Goal: Task Accomplishment & Management: Use online tool/utility

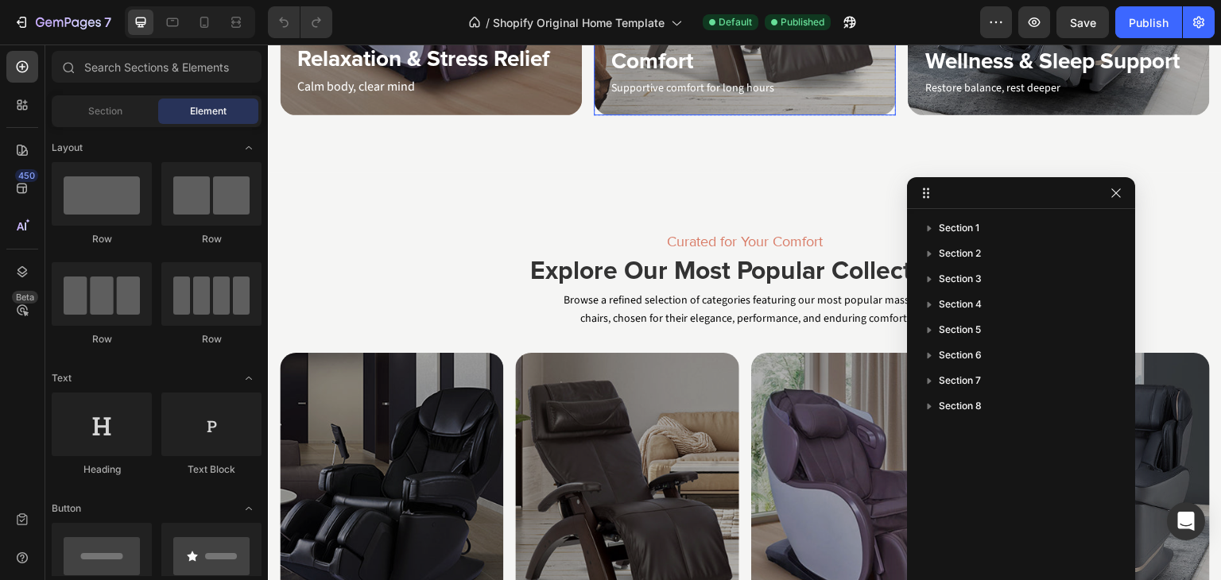
scroll to position [1351, 0]
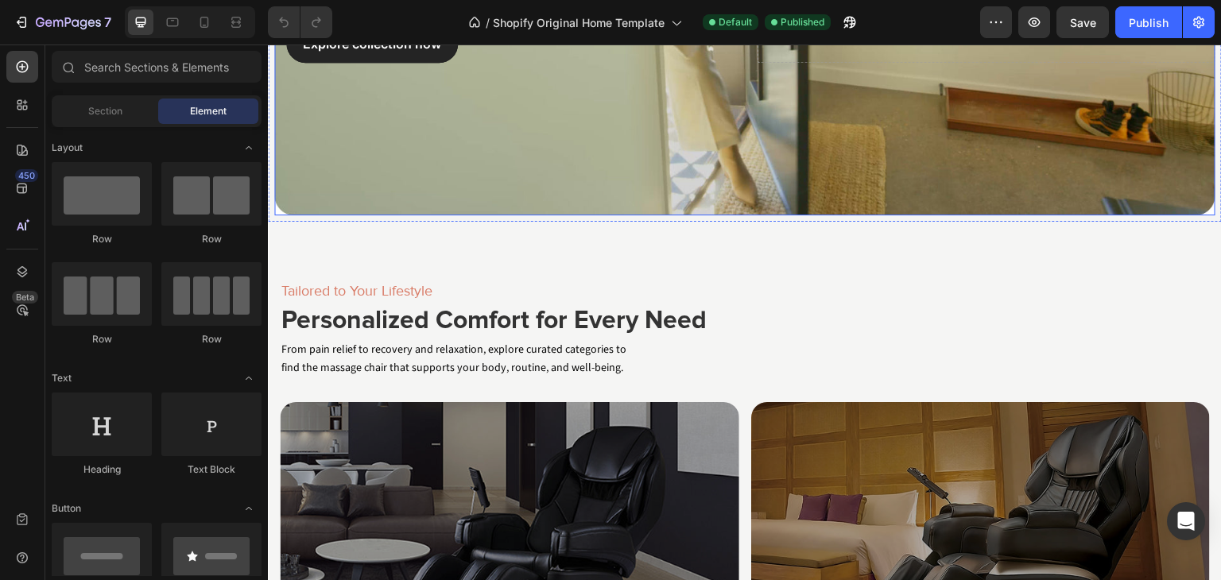
scroll to position [477, 0]
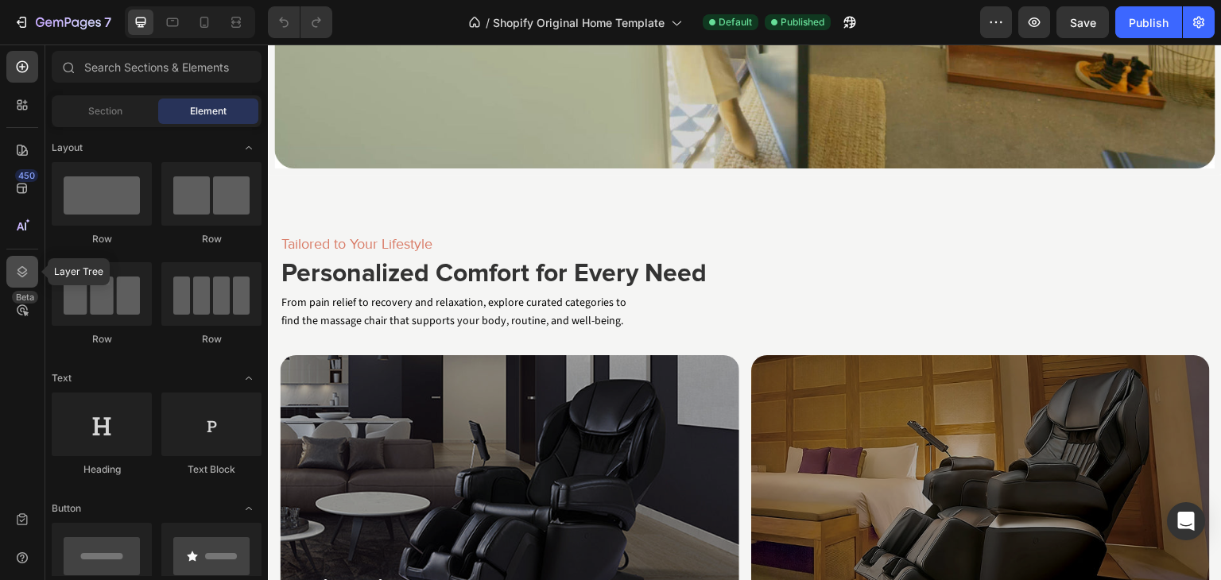
click at [25, 269] on icon at bounding box center [22, 271] width 10 height 11
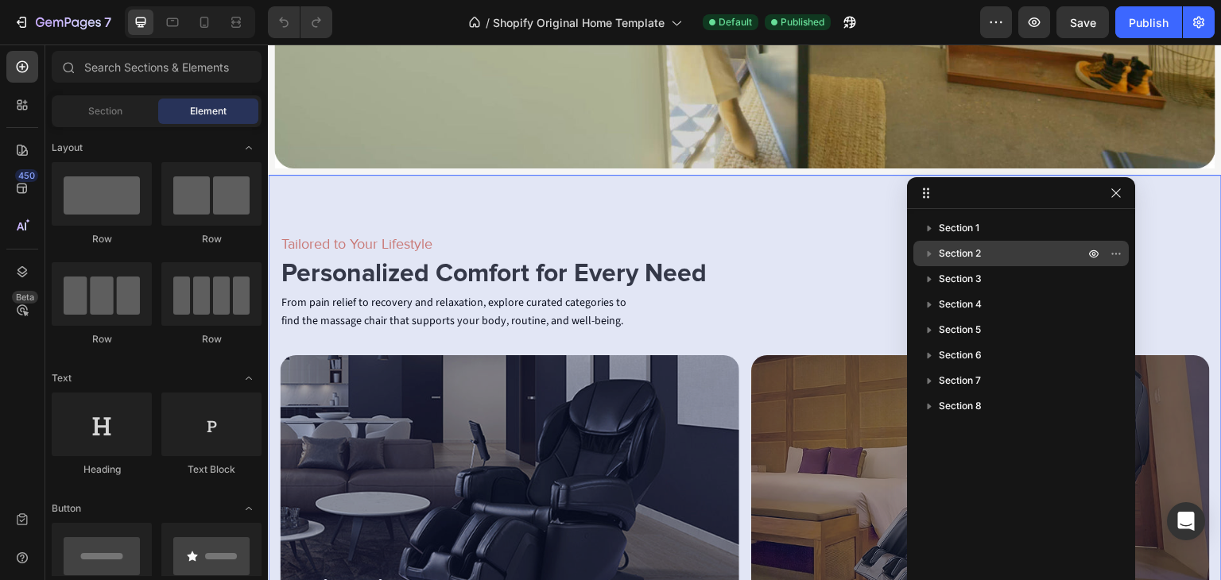
click at [993, 249] on p "Section 2" at bounding box center [1012, 254] width 149 height 16
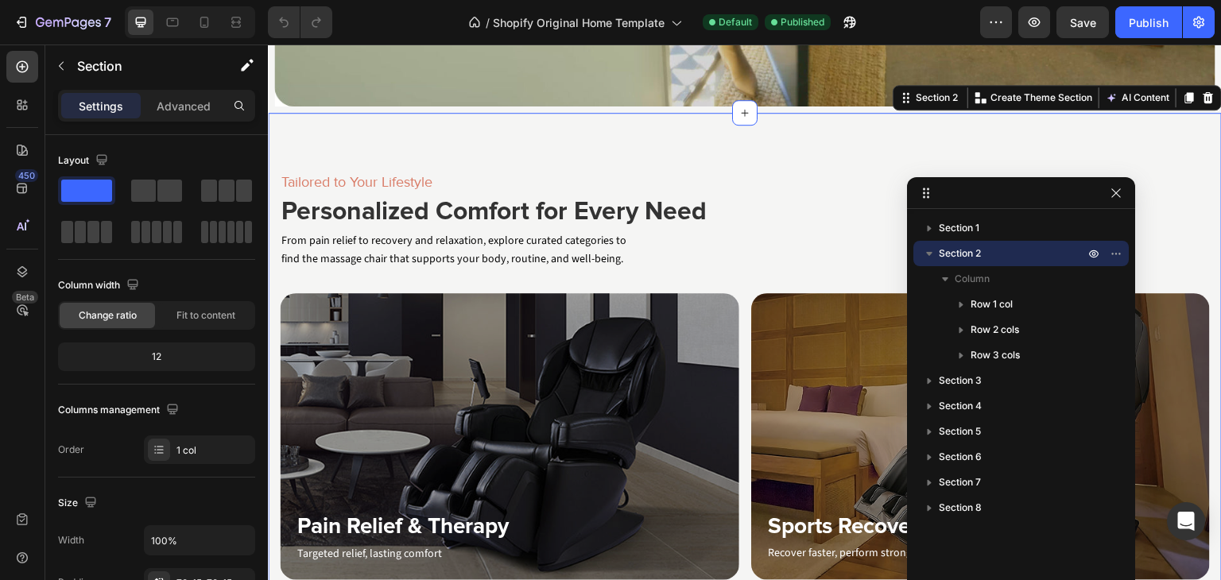
scroll to position [544, 0]
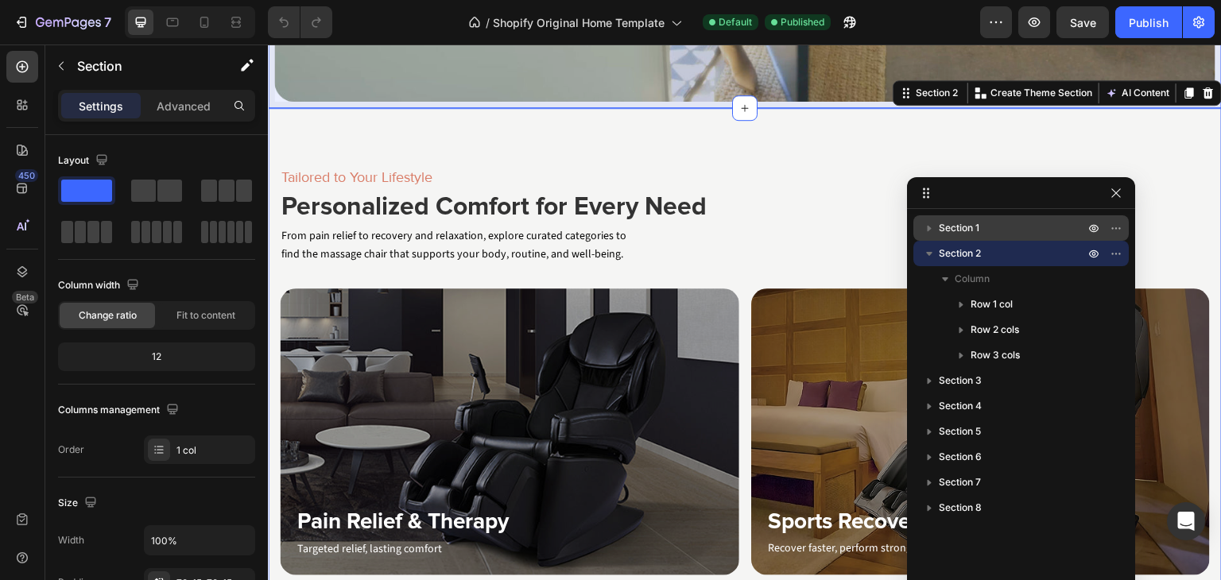
click at [928, 226] on icon "button" at bounding box center [929, 229] width 4 height 6
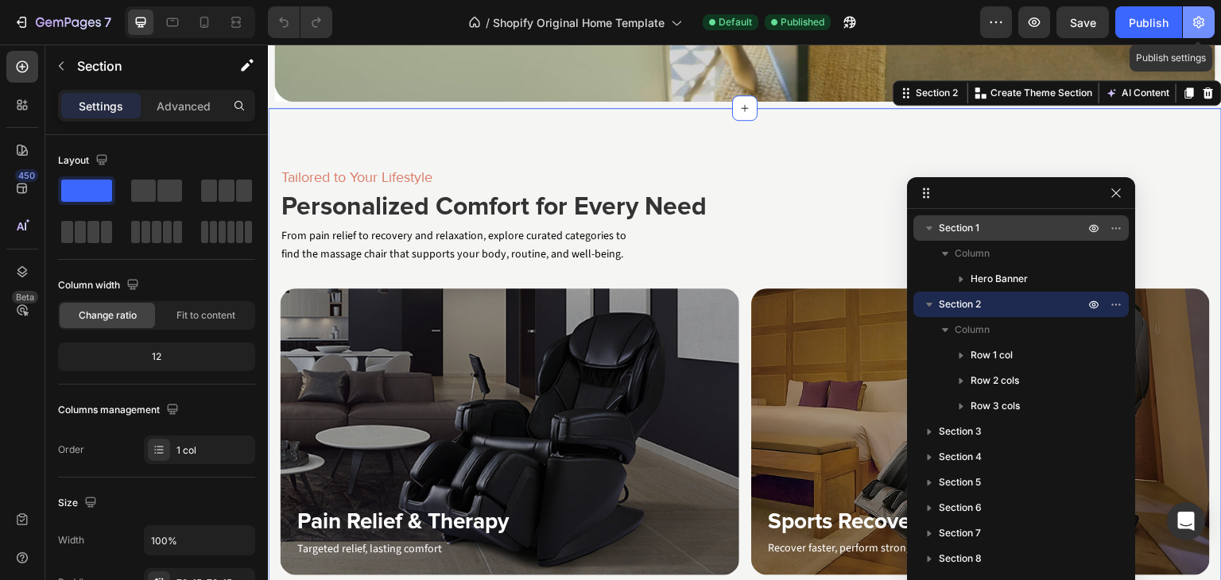
click at [1208, 16] on button "button" at bounding box center [1198, 22] width 32 height 32
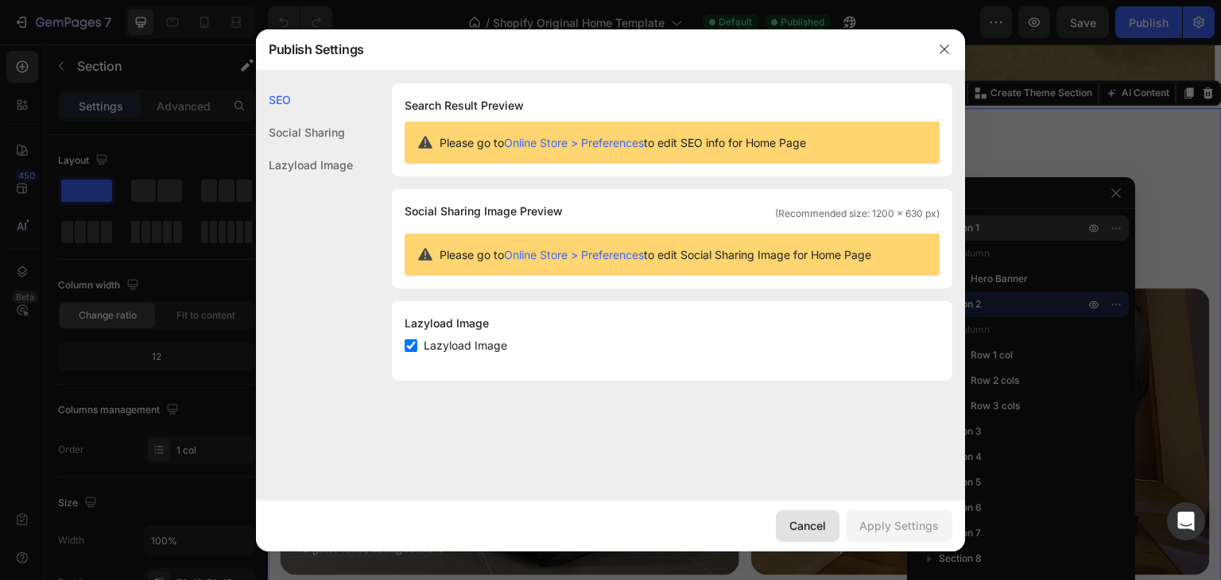
drag, startPoint x: 821, startPoint y: 516, endPoint x: 619, endPoint y: 421, distance: 222.9
click at [821, 516] on button "Cancel" at bounding box center [808, 526] width 64 height 32
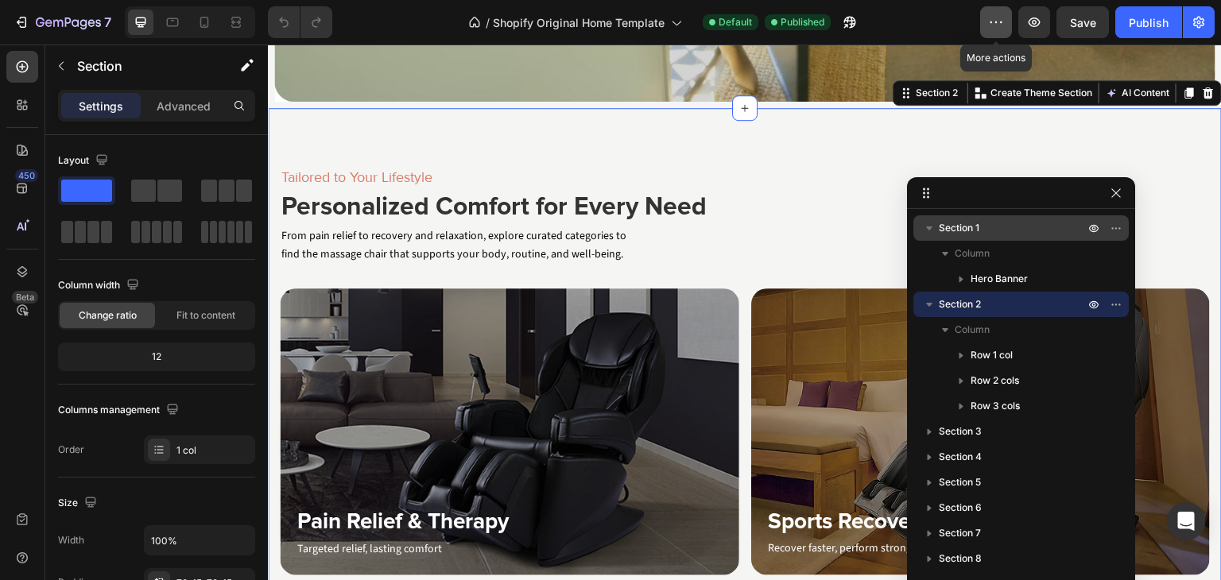
click at [1004, 17] on icon "button" at bounding box center [996, 22] width 16 height 16
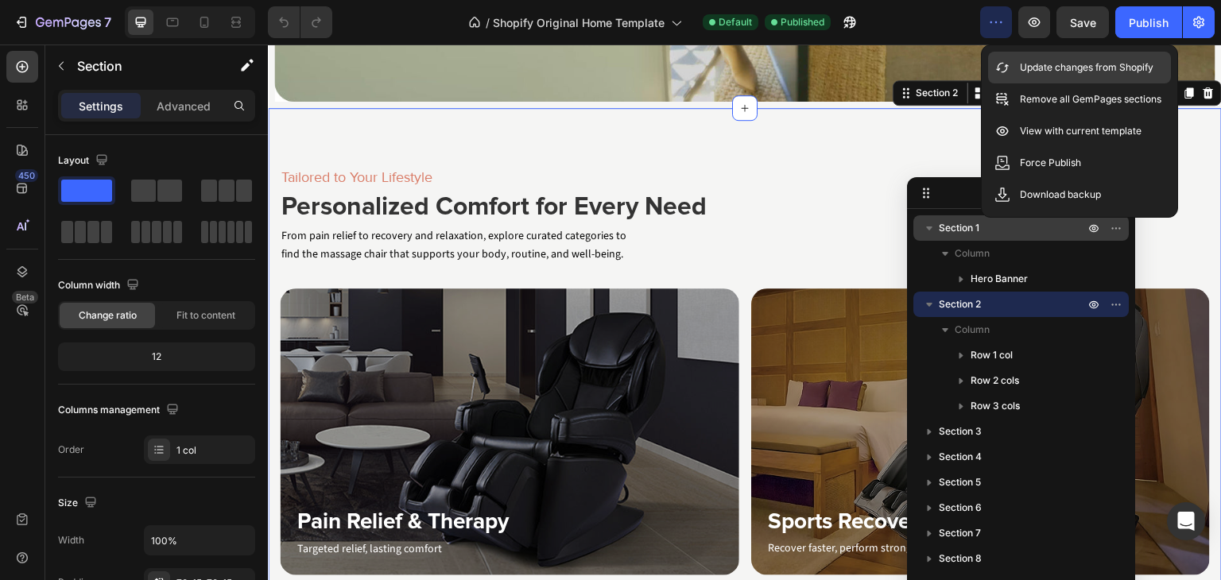
click at [1058, 69] on p "Update changes from Shopify" at bounding box center [1087, 68] width 134 height 16
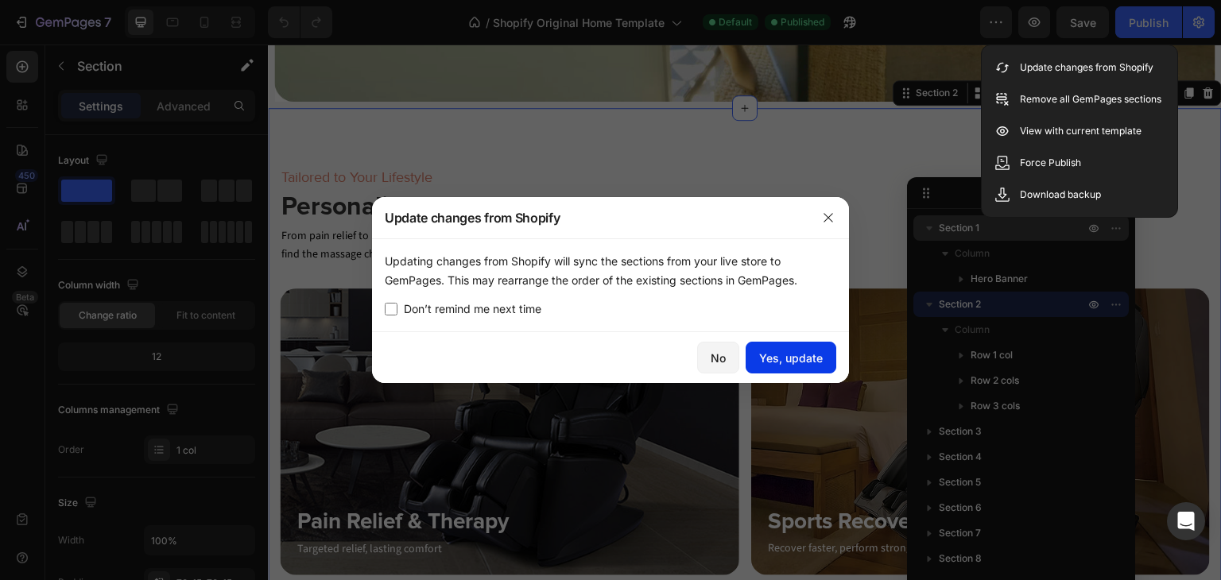
click at [792, 356] on div "Yes, update" at bounding box center [791, 358] width 64 height 17
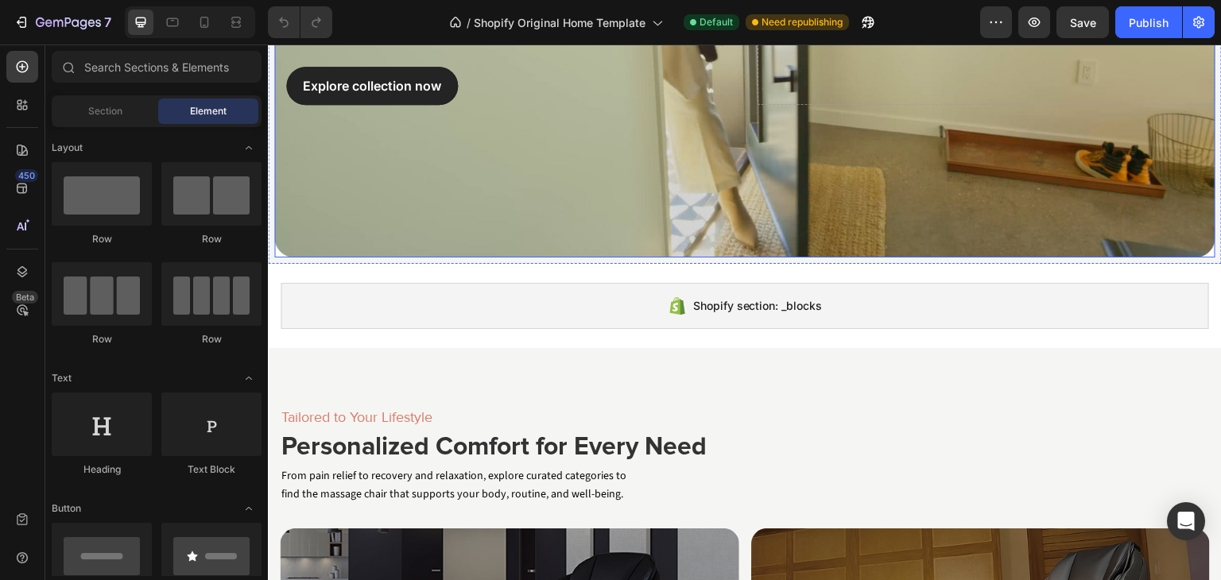
scroll to position [397, 0]
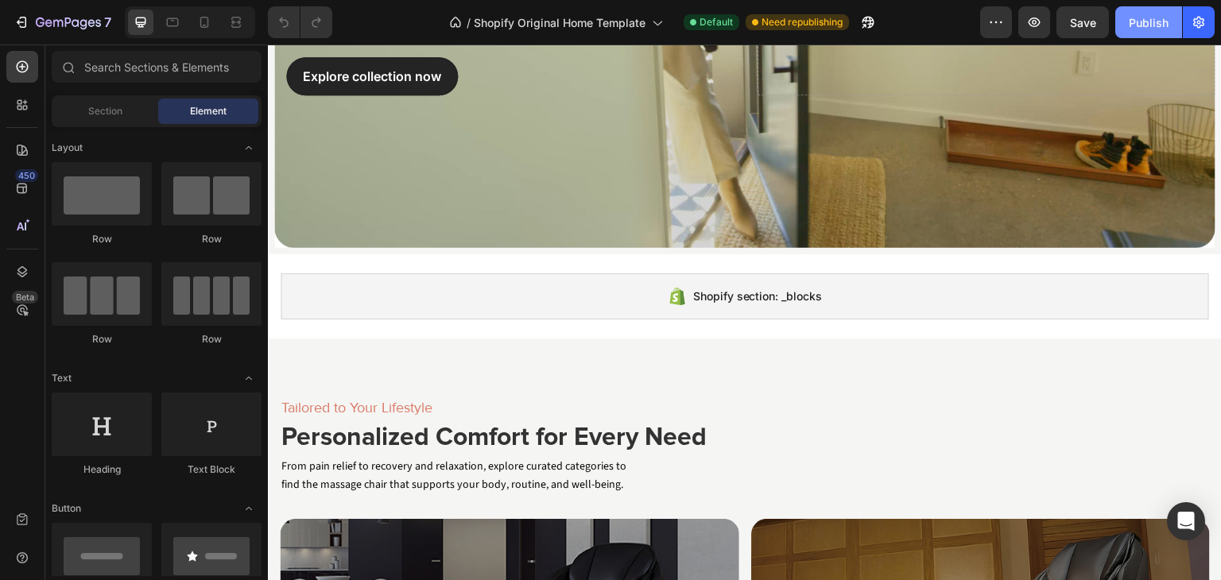
click at [1130, 21] on div "Publish" at bounding box center [1148, 22] width 40 height 17
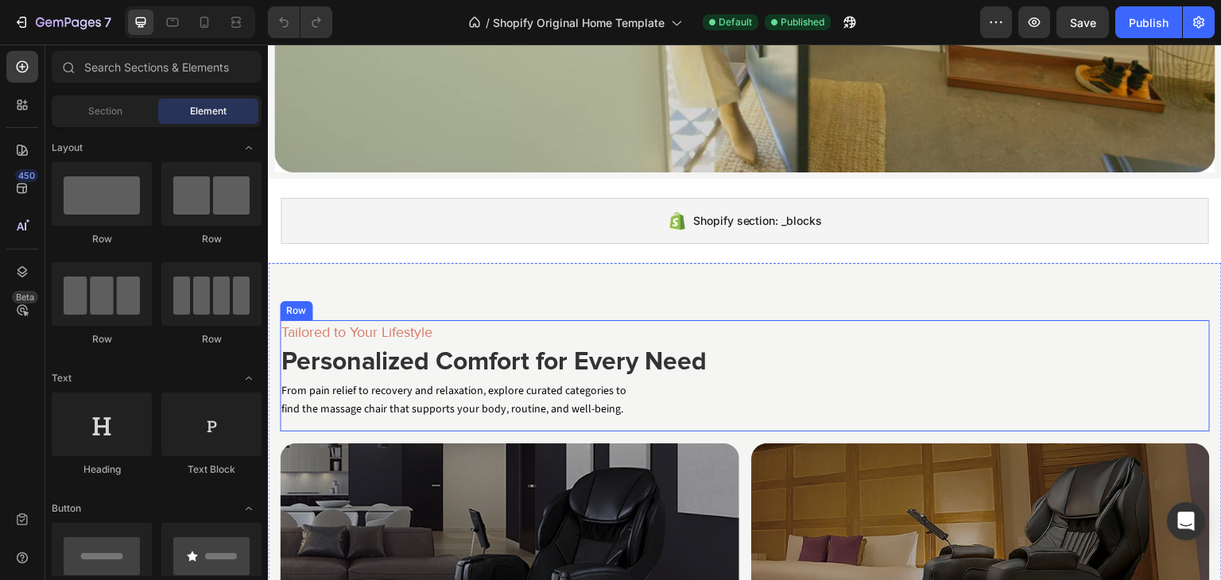
scroll to position [477, 0]
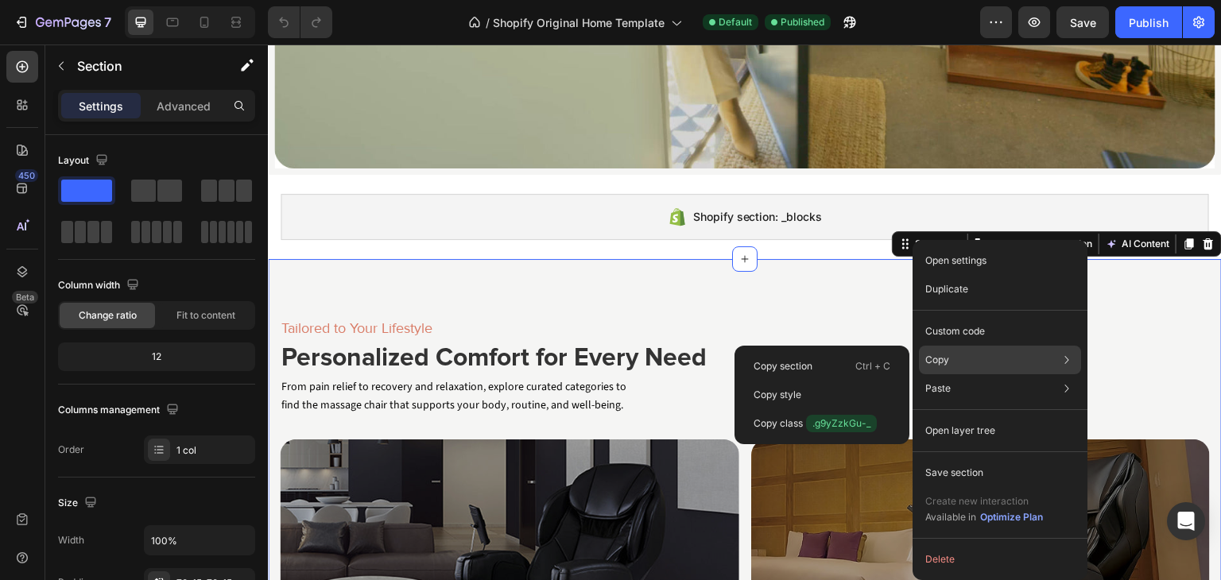
click at [946, 357] on p "Copy" at bounding box center [937, 360] width 24 height 14
click at [818, 381] on div "Copy section Ctrl + C" at bounding box center [822, 395] width 162 height 29
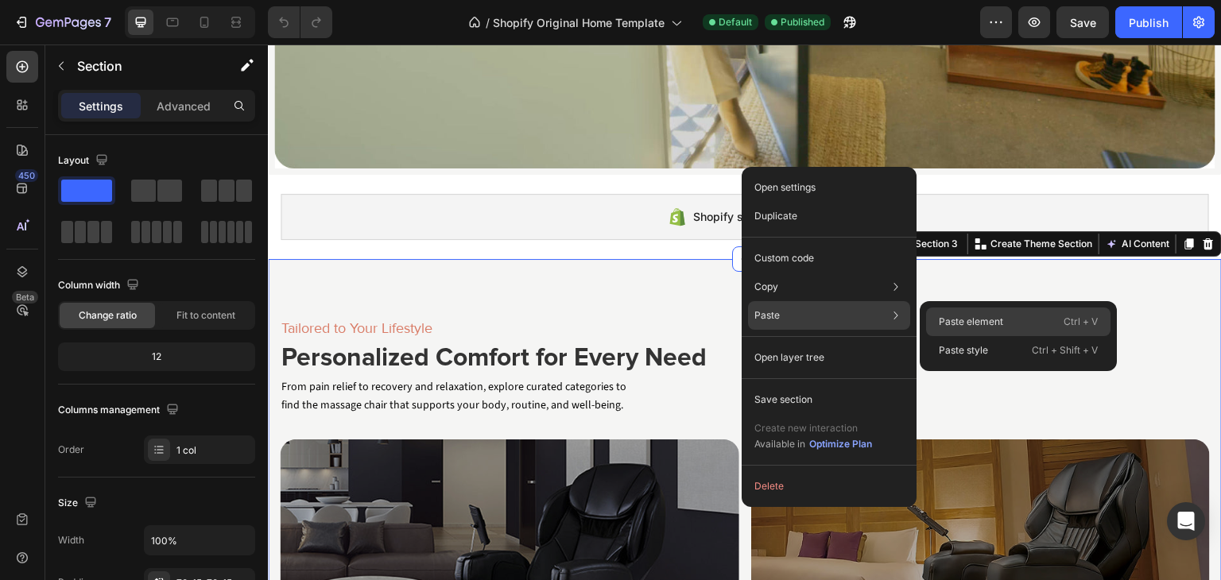
click at [965, 320] on p "Paste element" at bounding box center [970, 322] width 64 height 14
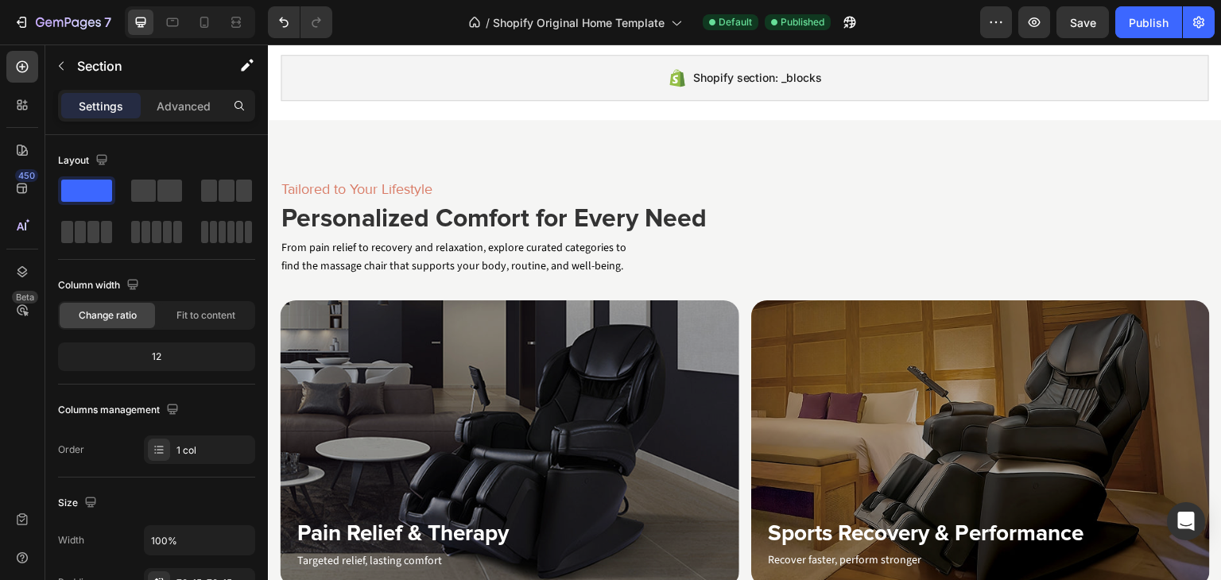
scroll to position [569, 0]
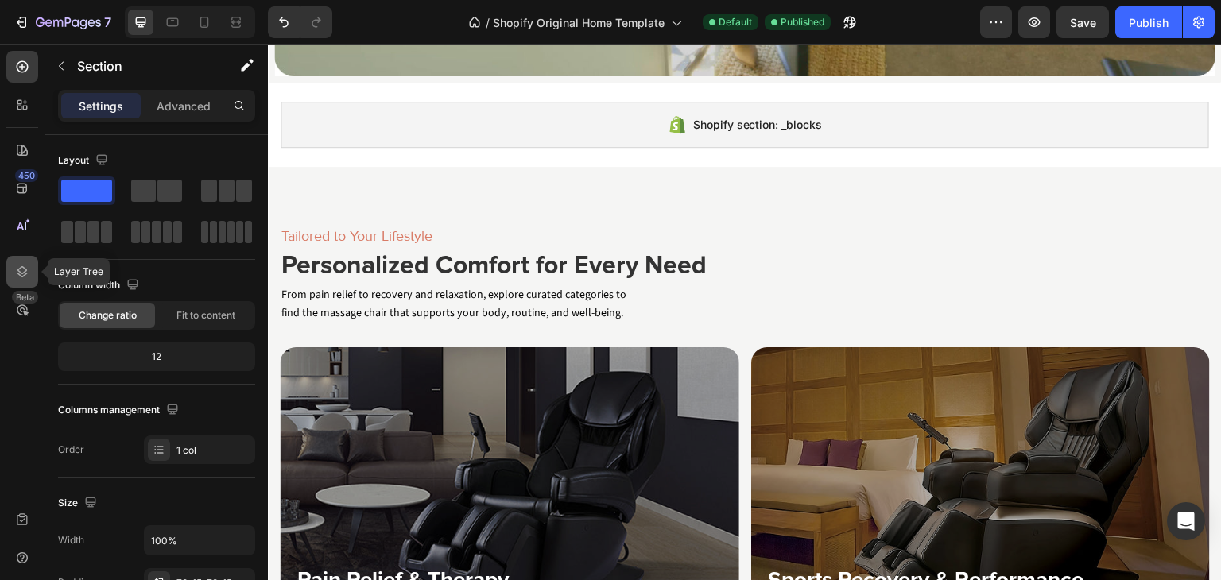
click at [26, 277] on icon at bounding box center [22, 272] width 16 height 16
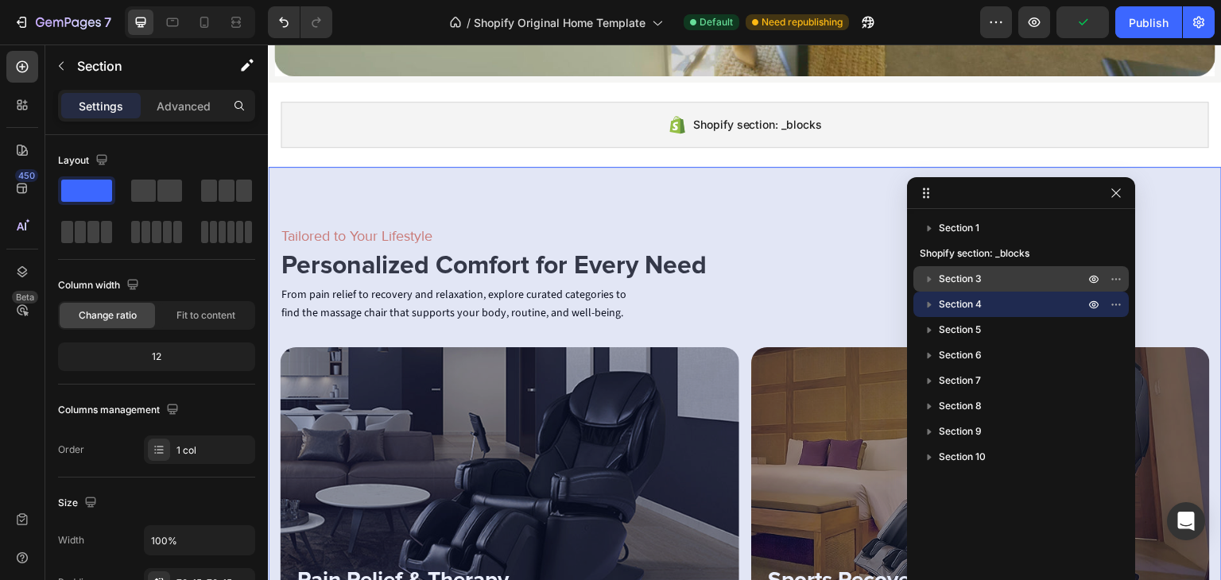
drag, startPoint x: 962, startPoint y: 304, endPoint x: 965, endPoint y: 269, distance: 35.2
click at [965, 269] on div "Section 1 Shopify section: _blocks Section 3 Section 4 Section 5 Section 6 Sect…" at bounding box center [1021, 416] width 228 height 403
drag, startPoint x: 932, startPoint y: 303, endPoint x: 1021, endPoint y: 318, distance: 90.3
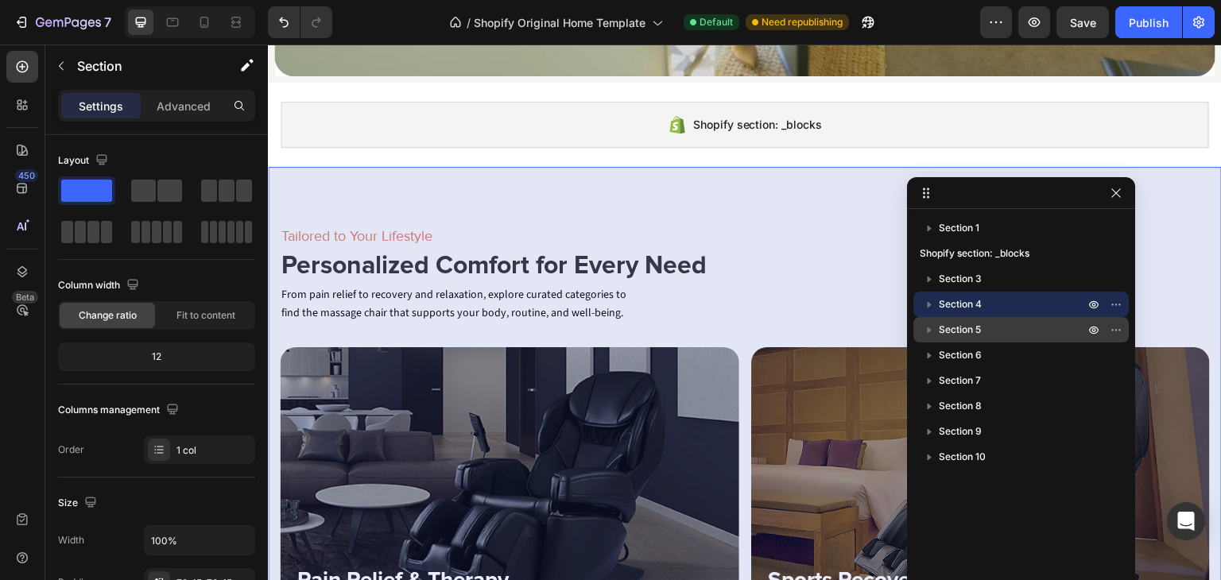
click at [947, 271] on div "Section 1 Shopify section: _blocks Section 3 Section 4 Section 5 Section 6 Sect…" at bounding box center [1021, 416] width 228 height 403
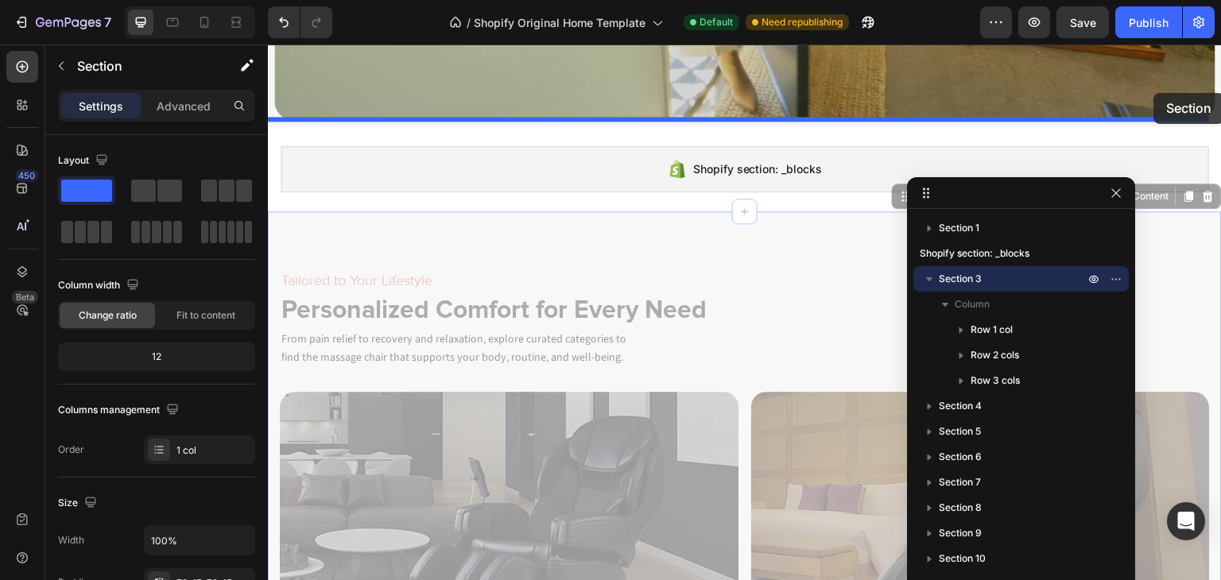
drag, startPoint x: 1179, startPoint y: 150, endPoint x: 1154, endPoint y: 93, distance: 62.6
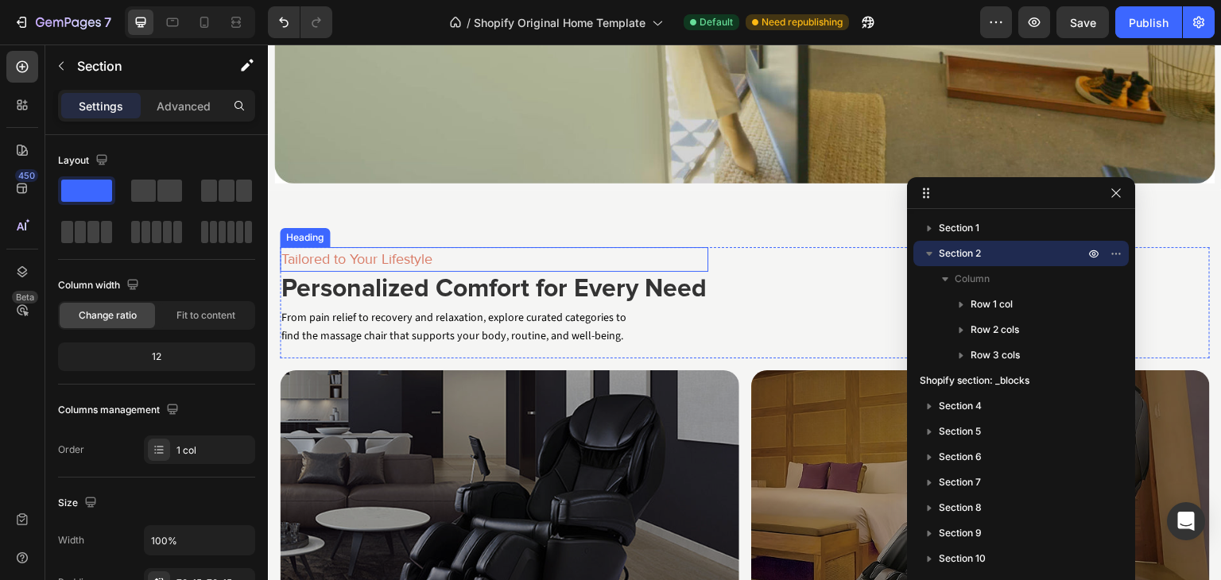
scroll to position [423, 0]
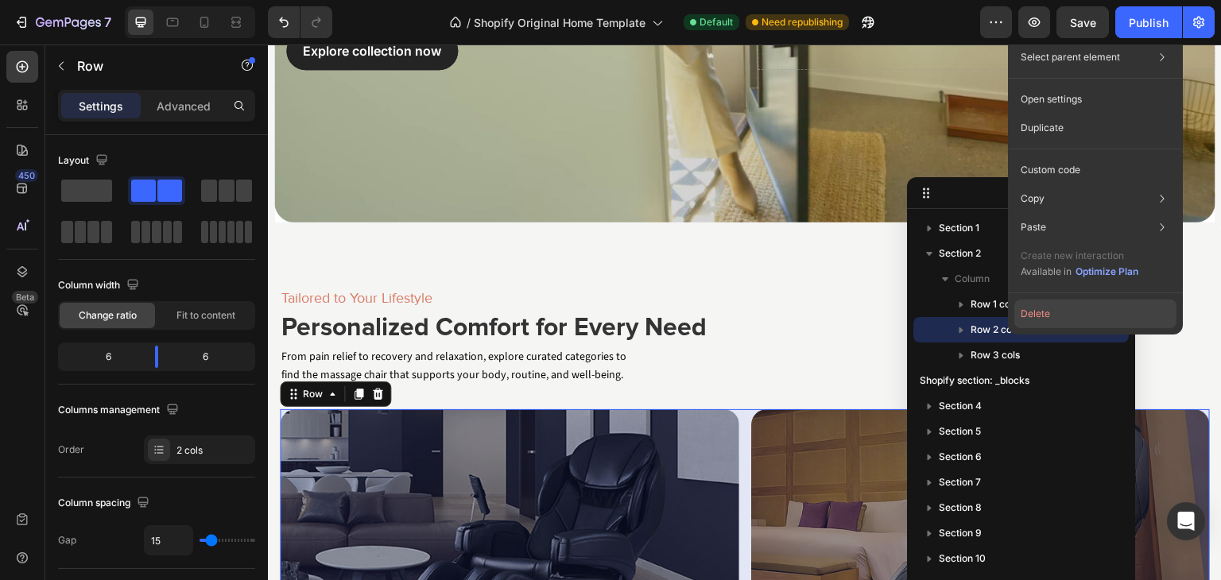
click at [1034, 314] on button "Delete" at bounding box center [1095, 314] width 162 height 29
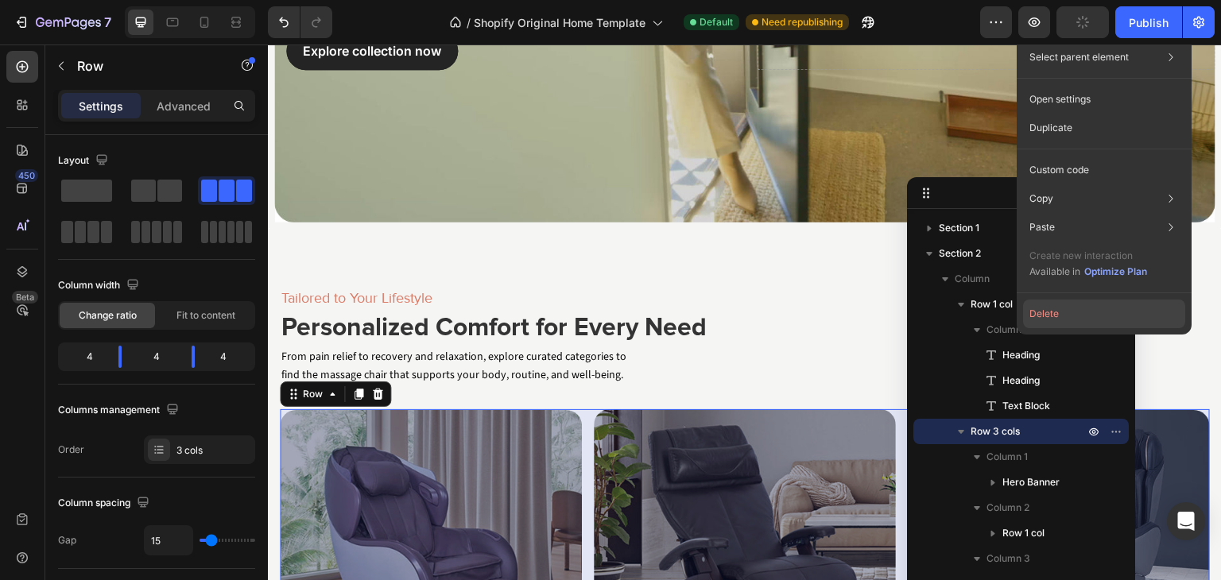
click at [1045, 312] on button "Delete" at bounding box center [1104, 314] width 162 height 29
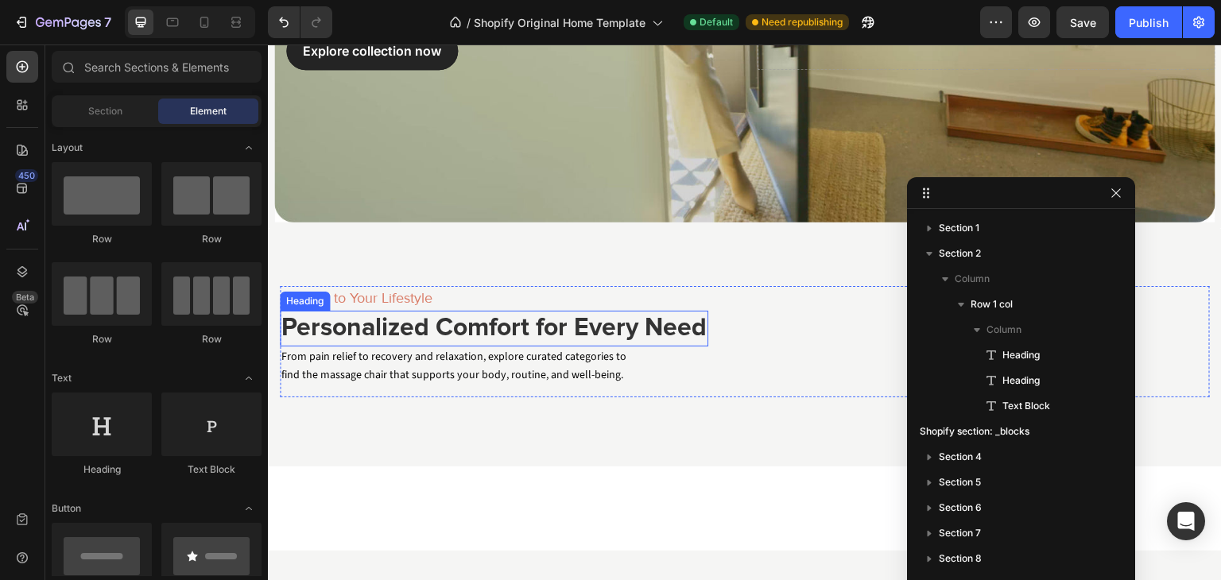
scroll to position [502, 0]
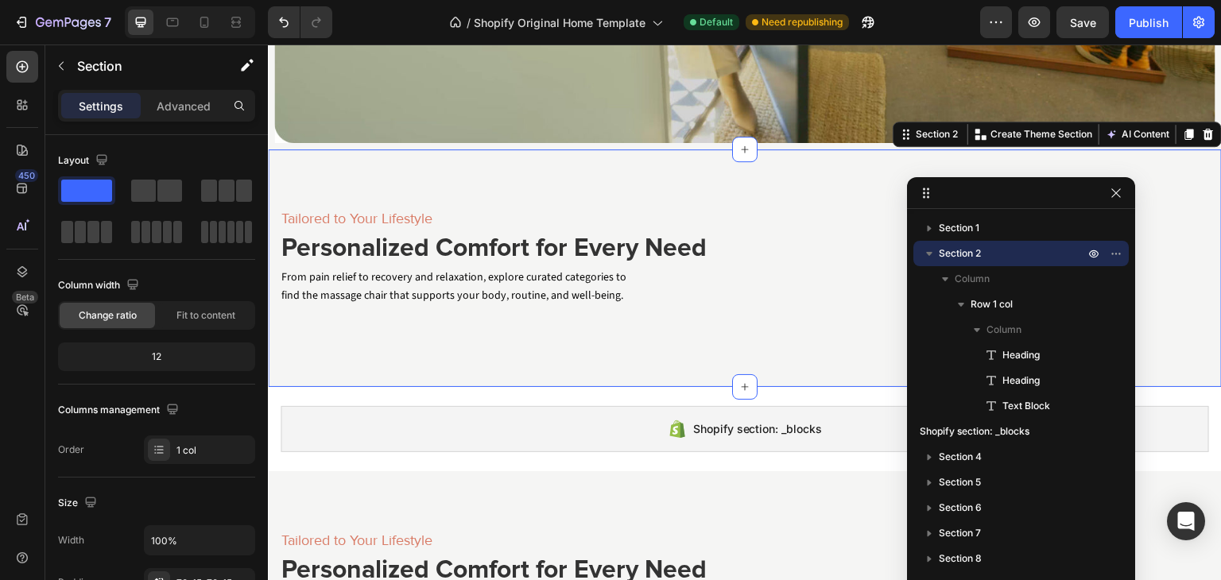
click at [412, 173] on div "Tailored to Your Lifestyle Heading Personalized Comfort for Every Need Heading …" at bounding box center [745, 268] width 954 height 238
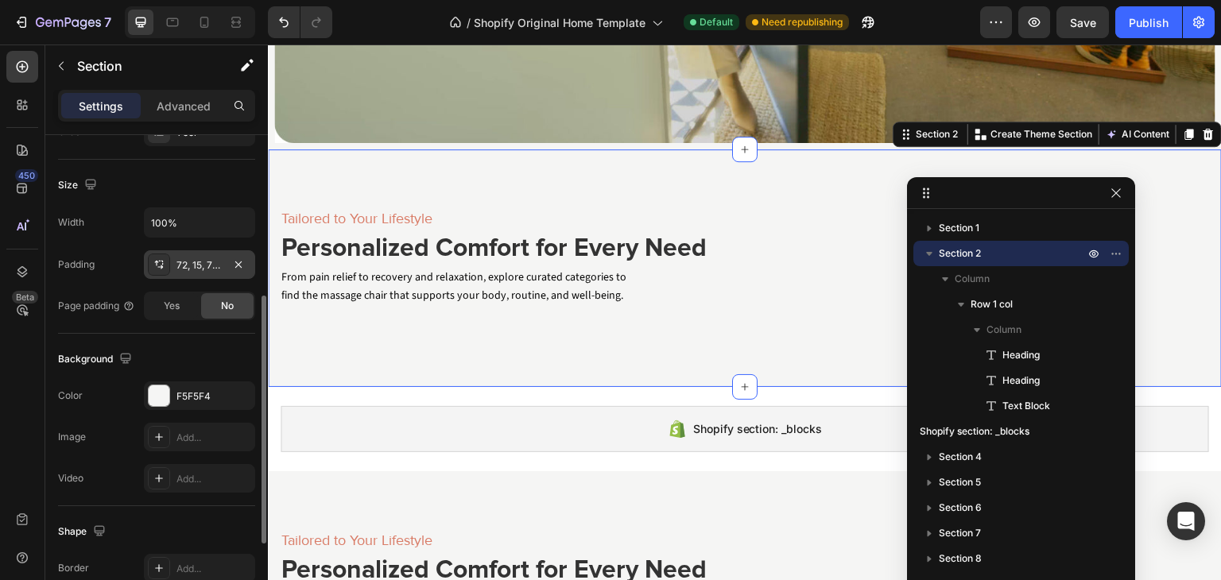
click at [195, 262] on div "72, 15, 72, 15" at bounding box center [199, 265] width 46 height 14
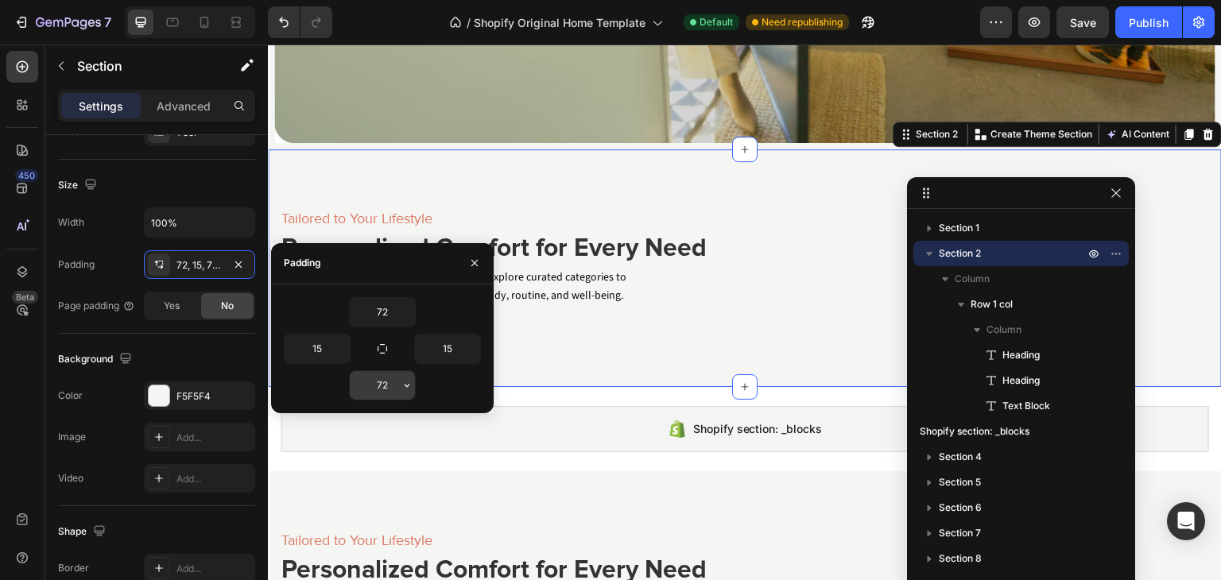
click at [381, 387] on input "72" at bounding box center [382, 385] width 65 height 29
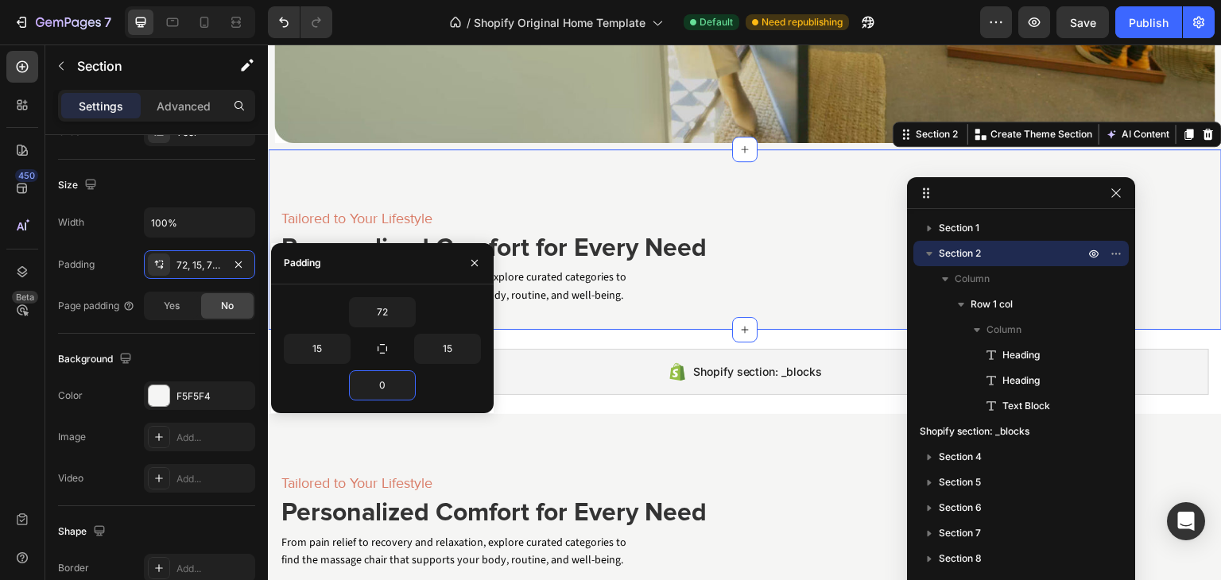
type input "0"
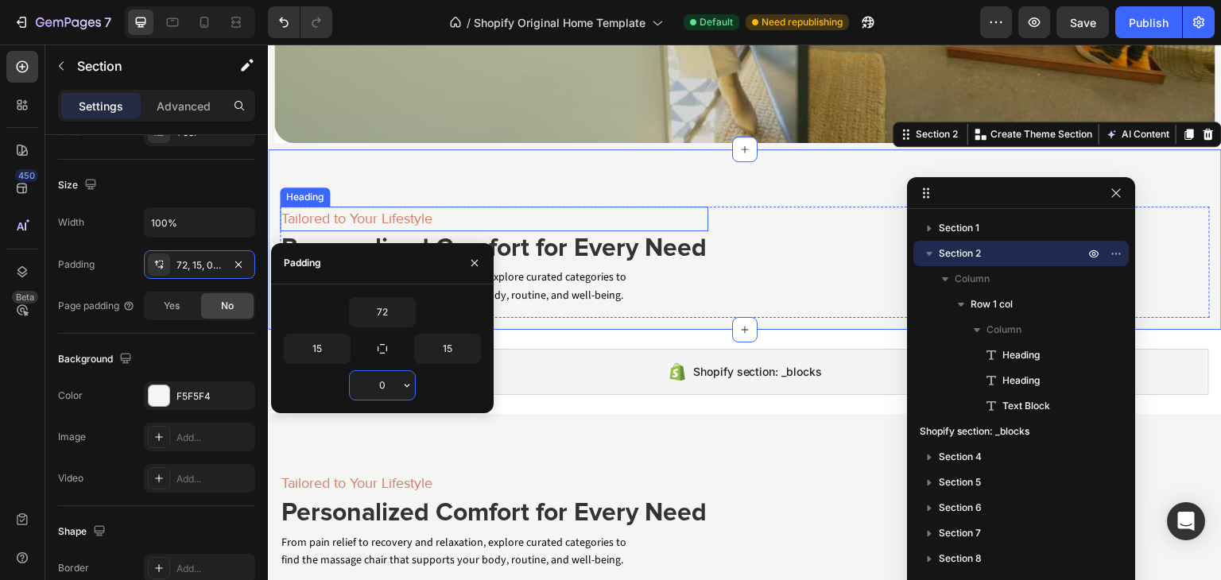
click at [396, 211] on h6 "Tailored to Your Lifestyle" at bounding box center [494, 219] width 428 height 25
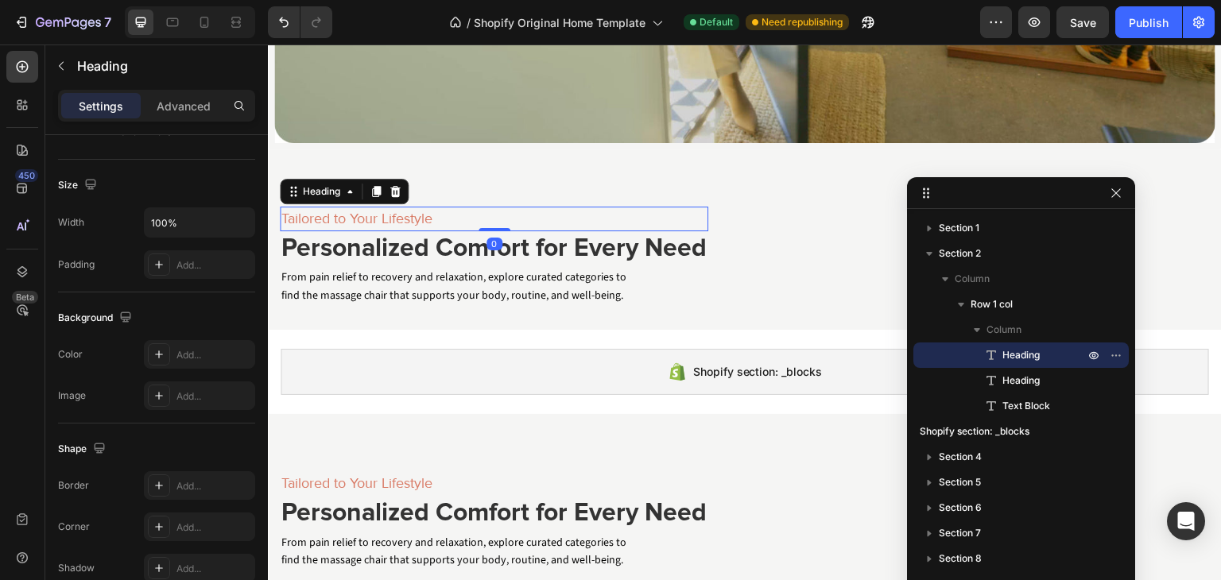
scroll to position [0, 0]
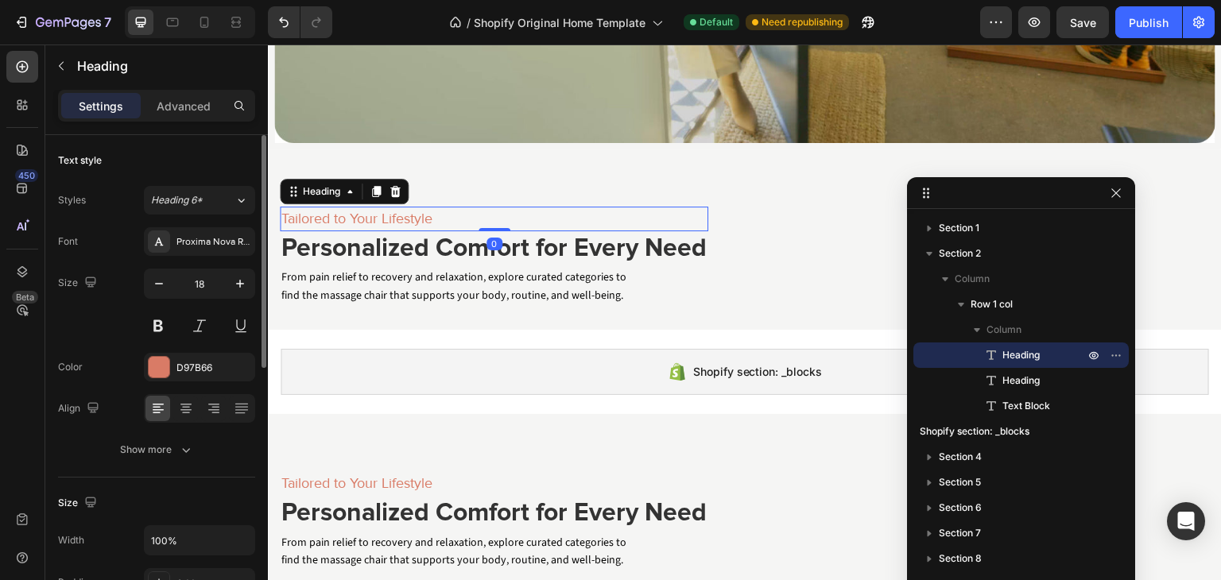
click at [404, 211] on h6 "Tailored to Your Lifestyle" at bounding box center [494, 219] width 428 height 25
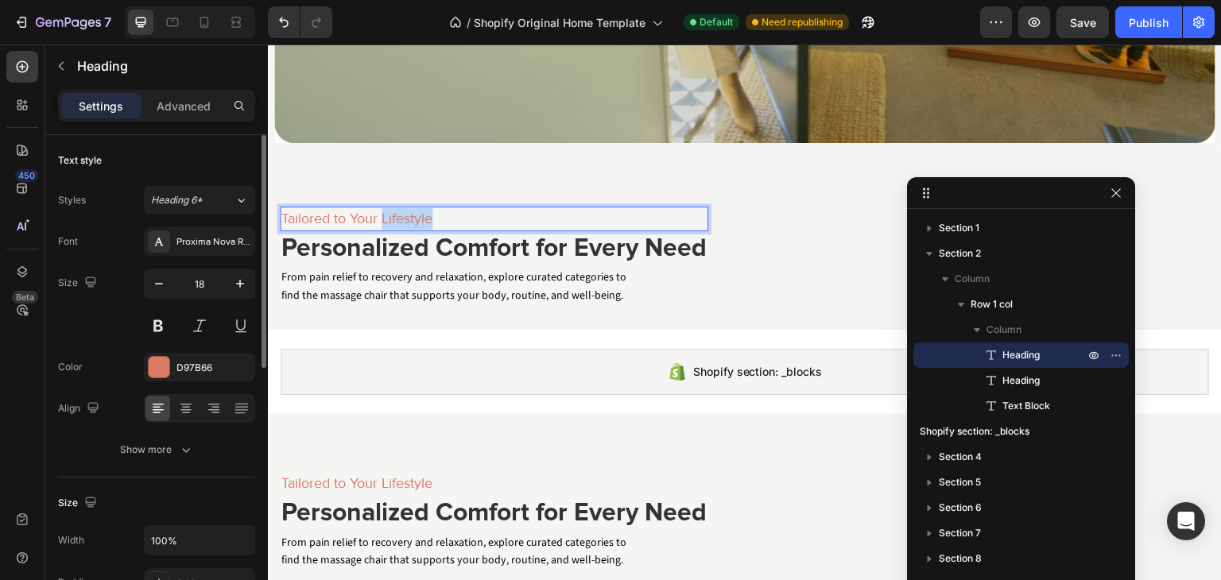
click at [404, 211] on p "Tailored to Your Lifestyle" at bounding box center [493, 218] width 425 height 21
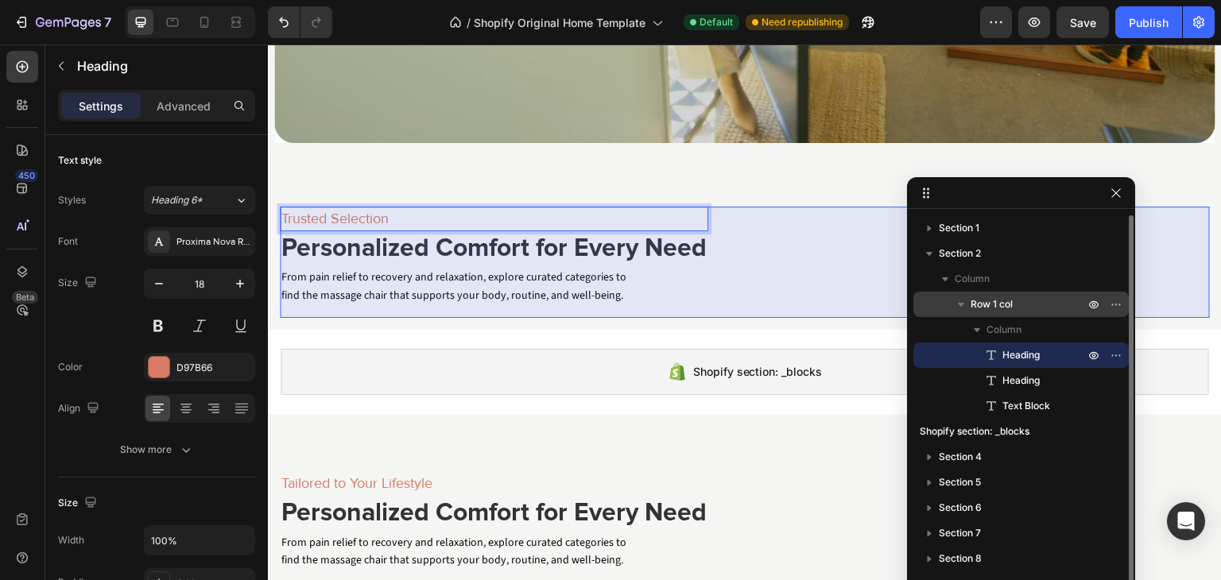
click at [1003, 308] on span "Row 1 col" at bounding box center [991, 304] width 42 height 16
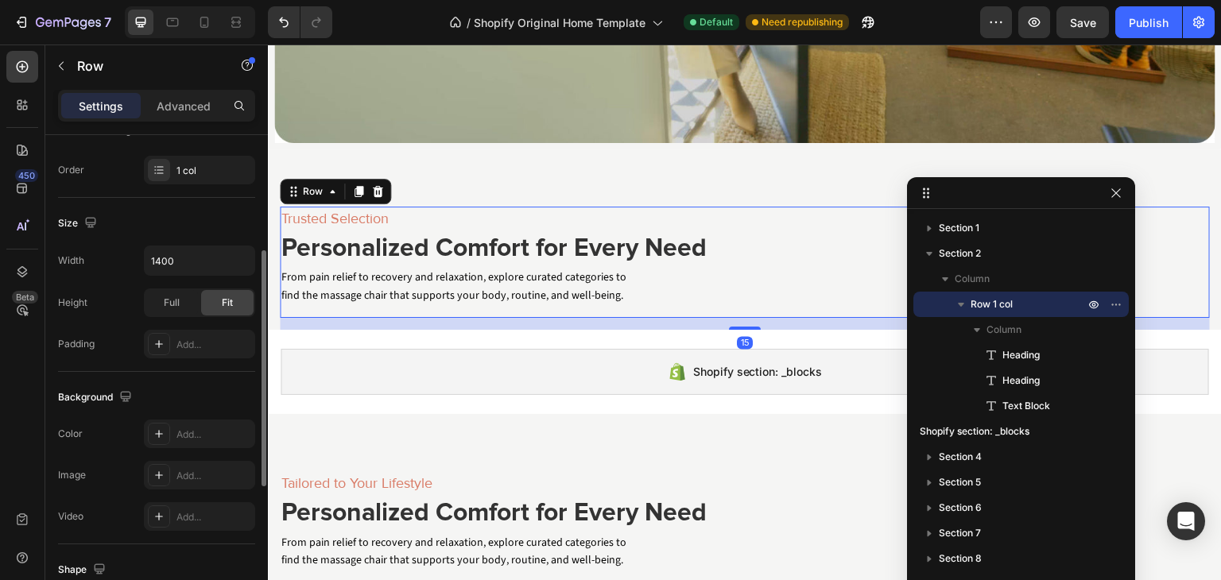
scroll to position [526, 0]
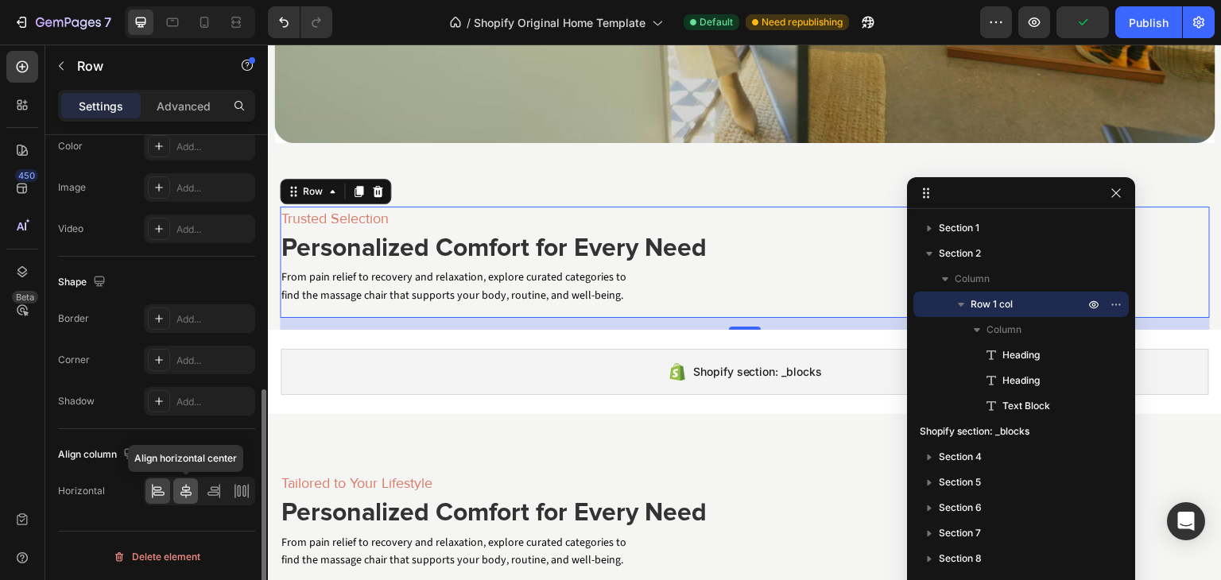
click at [190, 491] on icon at bounding box center [185, 491] width 11 height 14
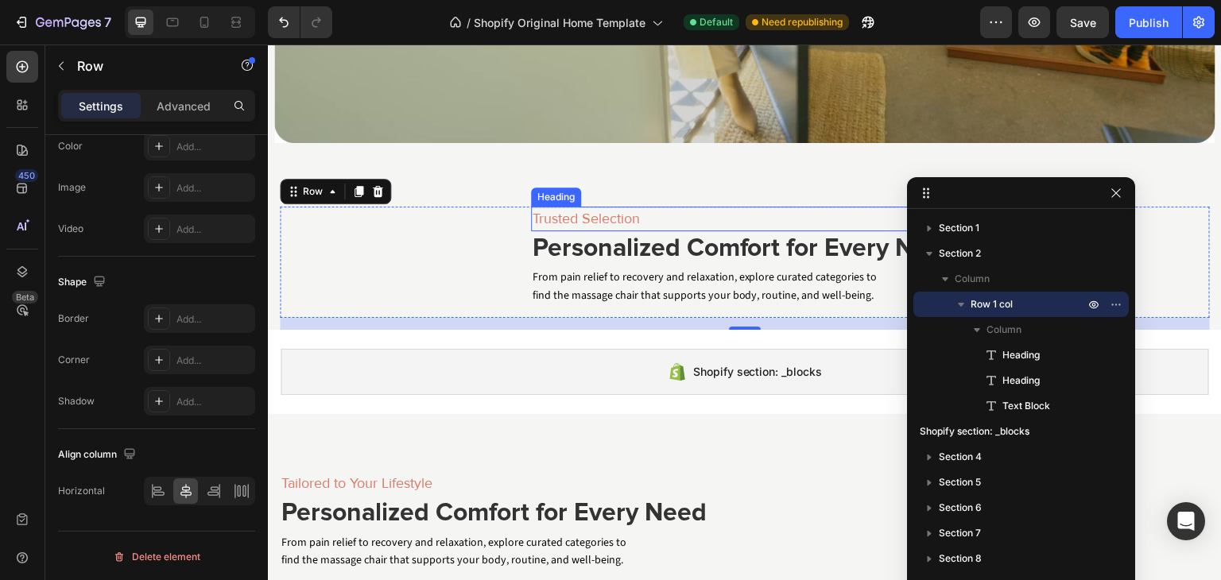
click at [597, 208] on p "Trusted Selection" at bounding box center [744, 218] width 425 height 21
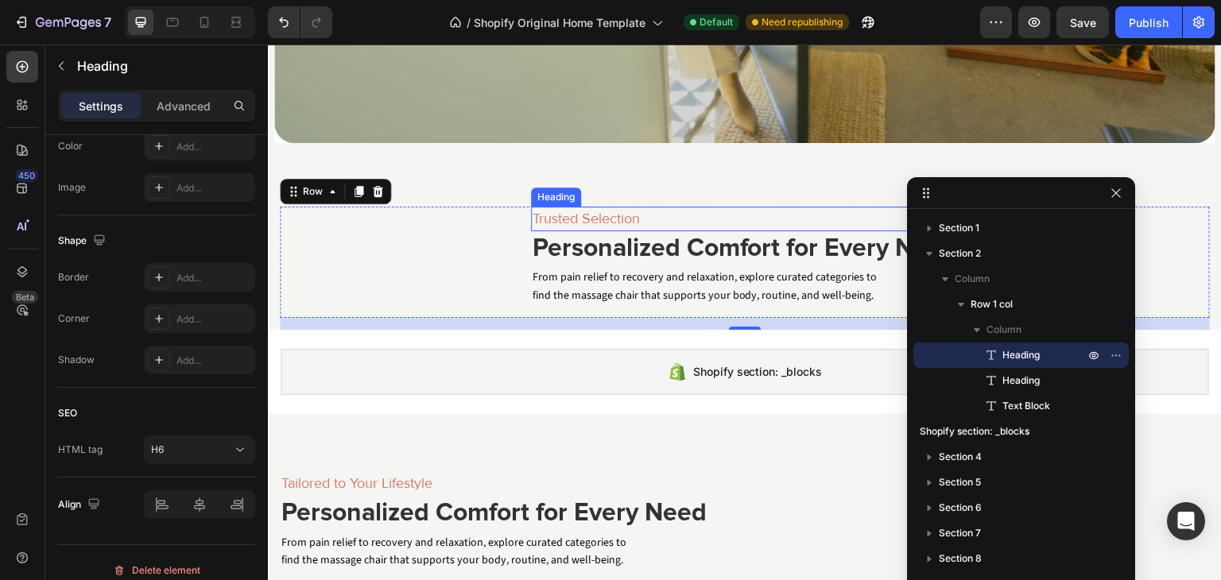
scroll to position [0, 0]
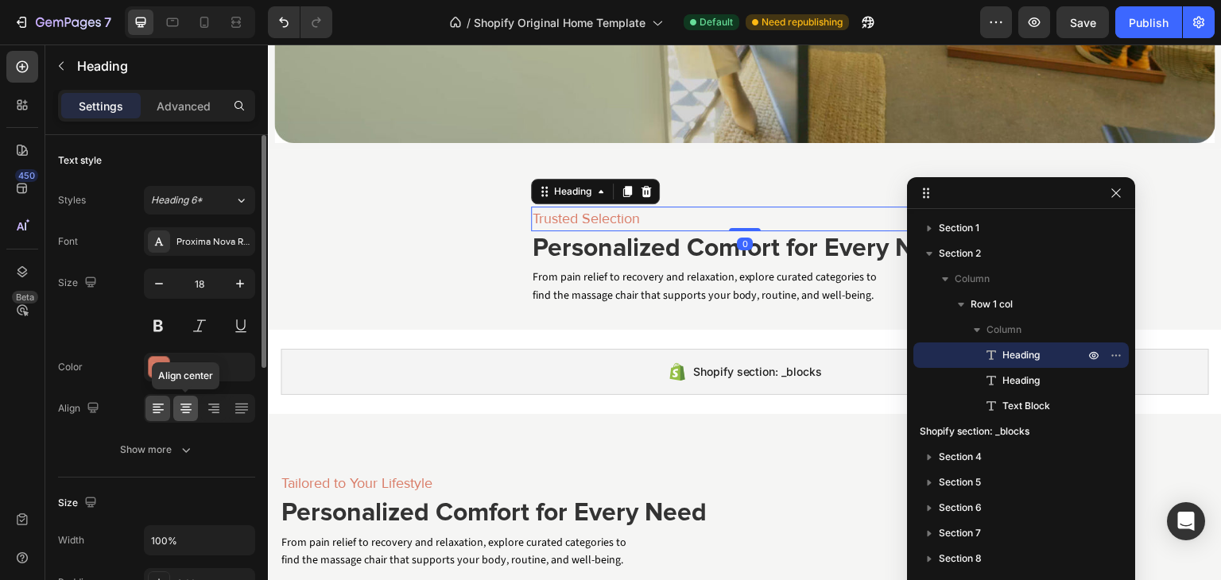
click at [181, 411] on icon at bounding box center [186, 409] width 16 height 16
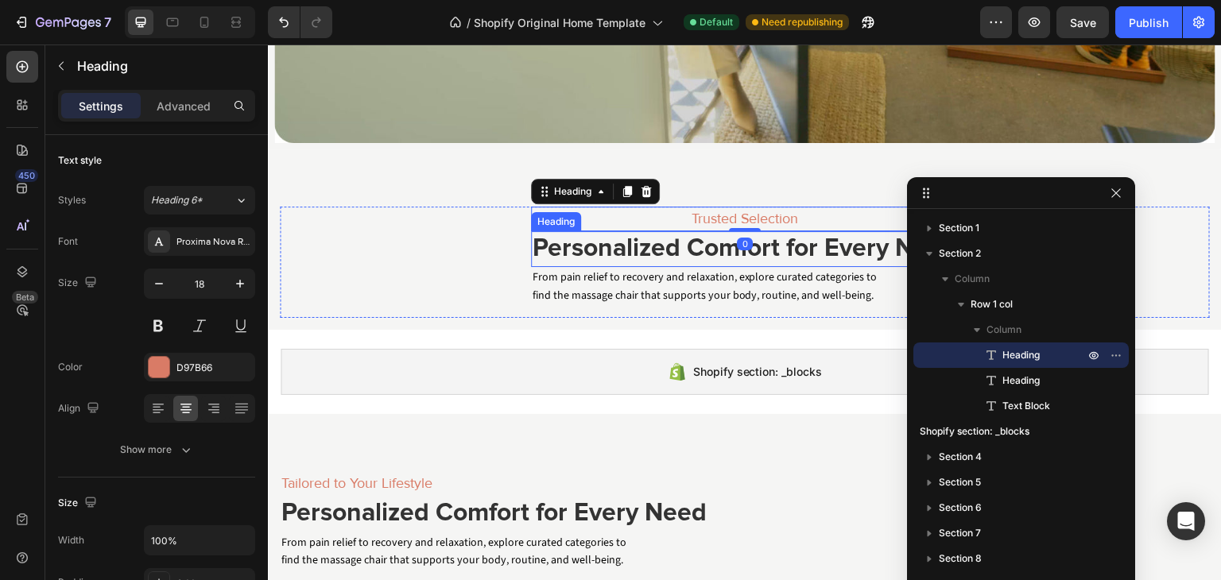
click at [698, 235] on h2 "Personalized Comfort for Every Need" at bounding box center [745, 249] width 428 height 37
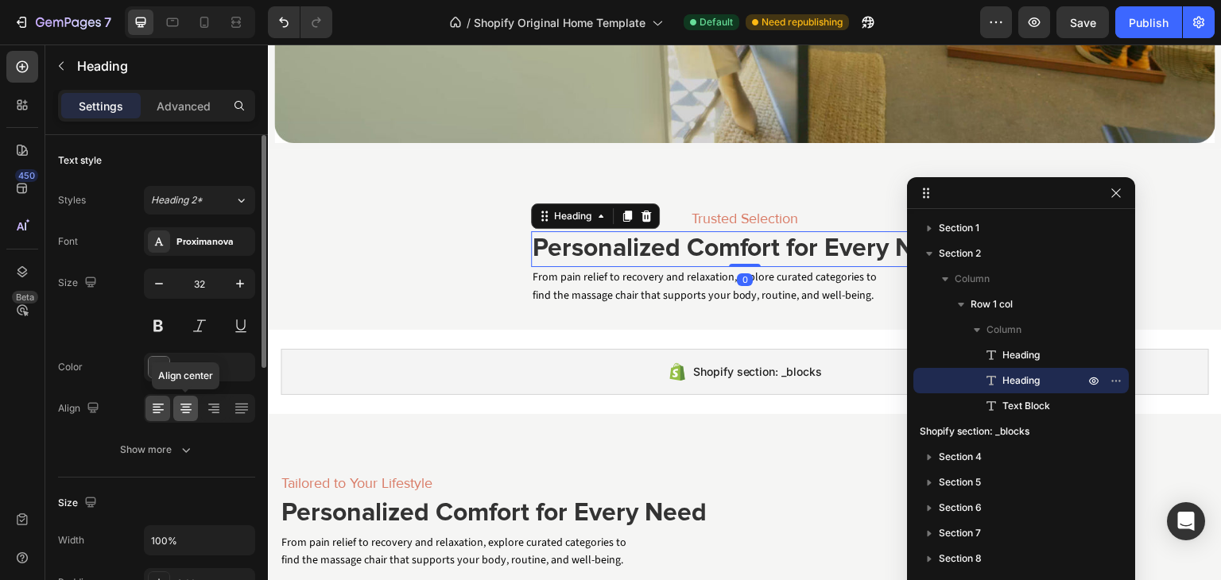
click at [194, 411] on div at bounding box center [185, 408] width 25 height 25
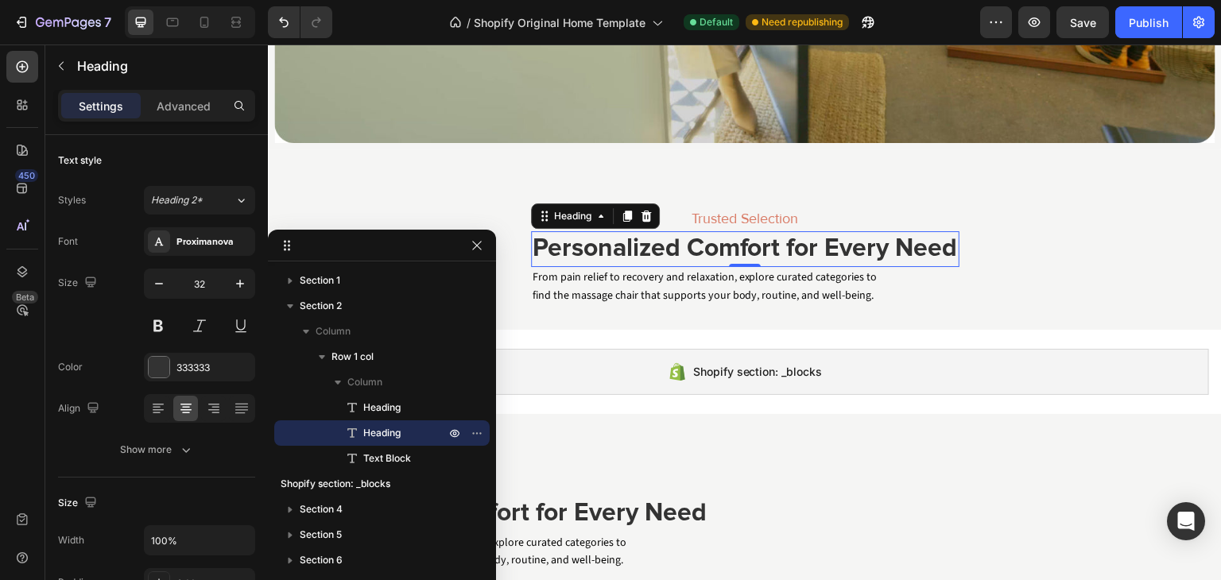
drag, startPoint x: 994, startPoint y: 195, endPoint x: 469, endPoint y: 288, distance: 533.6
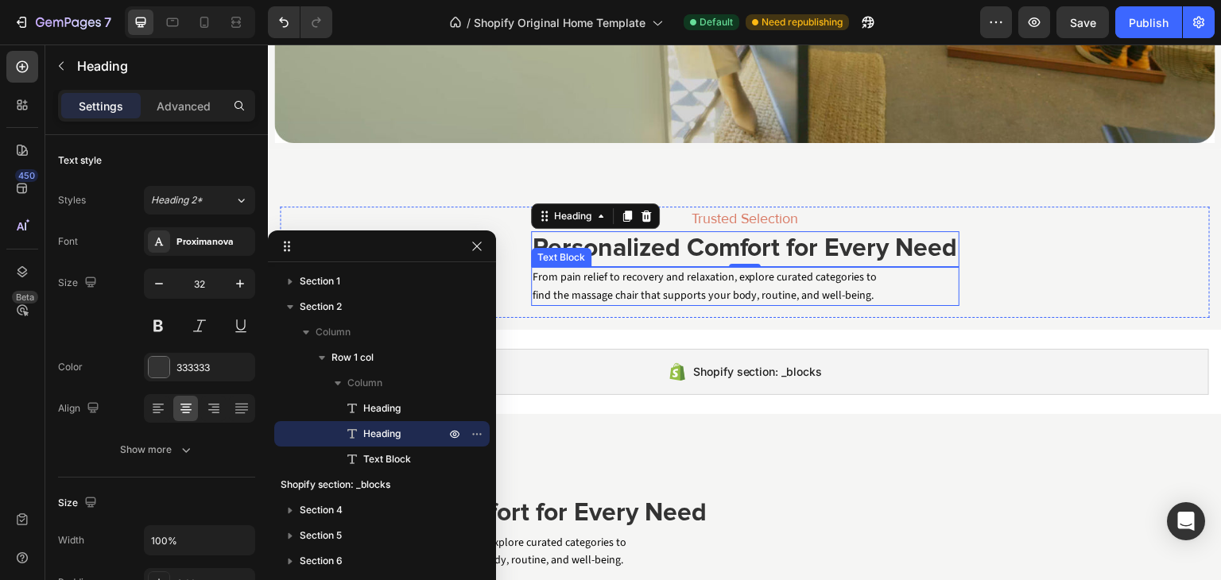
click at [672, 277] on p "From pain relief to recovery and relaxation, explore curated categories to find…" at bounding box center [713, 287] width 362 height 36
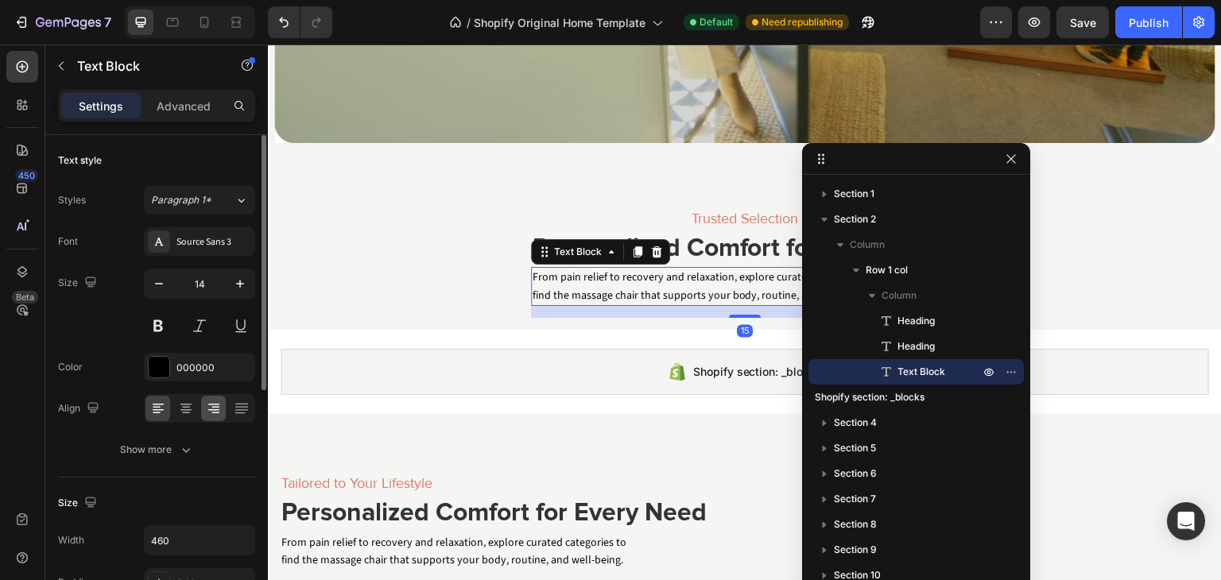
drag, startPoint x: 353, startPoint y: 247, endPoint x: 216, endPoint y: 400, distance: 204.8
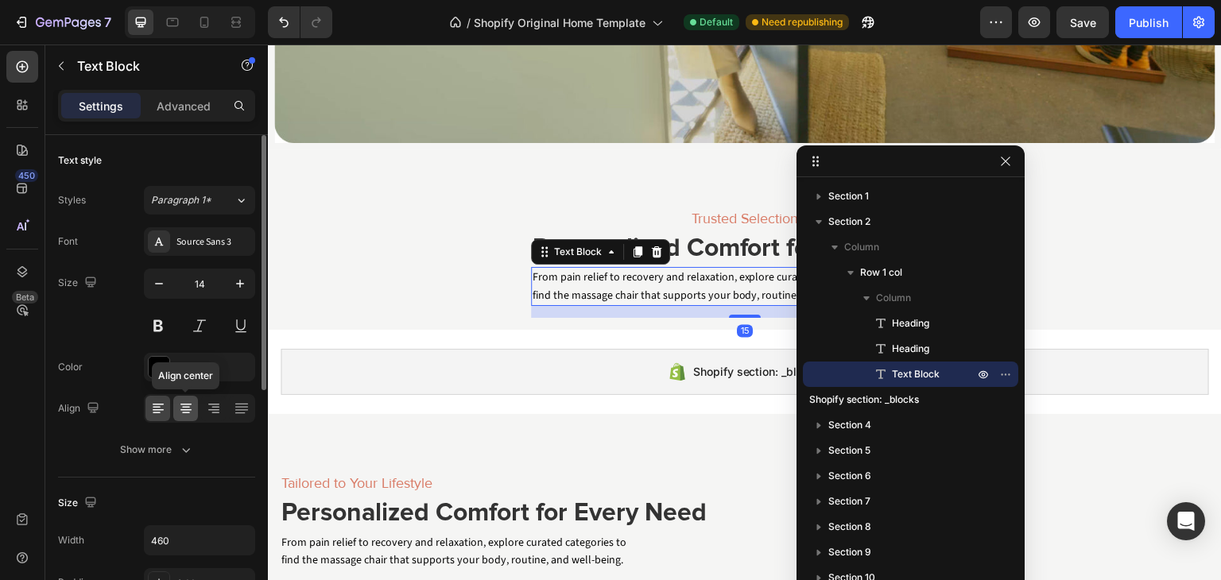
click at [182, 408] on icon at bounding box center [186, 409] width 16 height 16
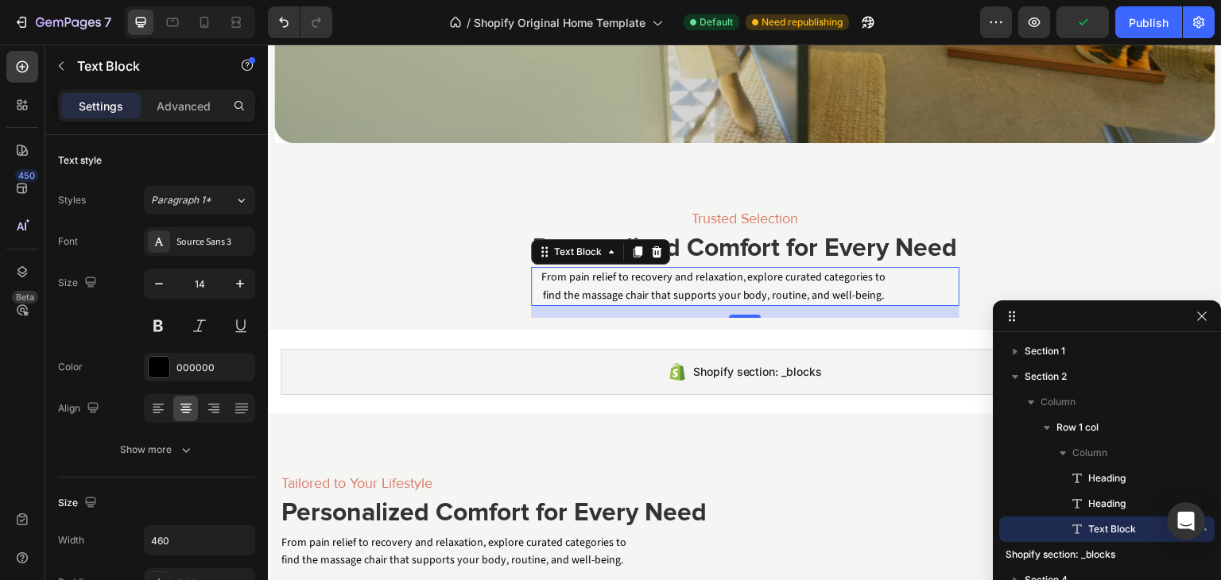
drag, startPoint x: 893, startPoint y: 169, endPoint x: 1089, endPoint y: 324, distance: 250.1
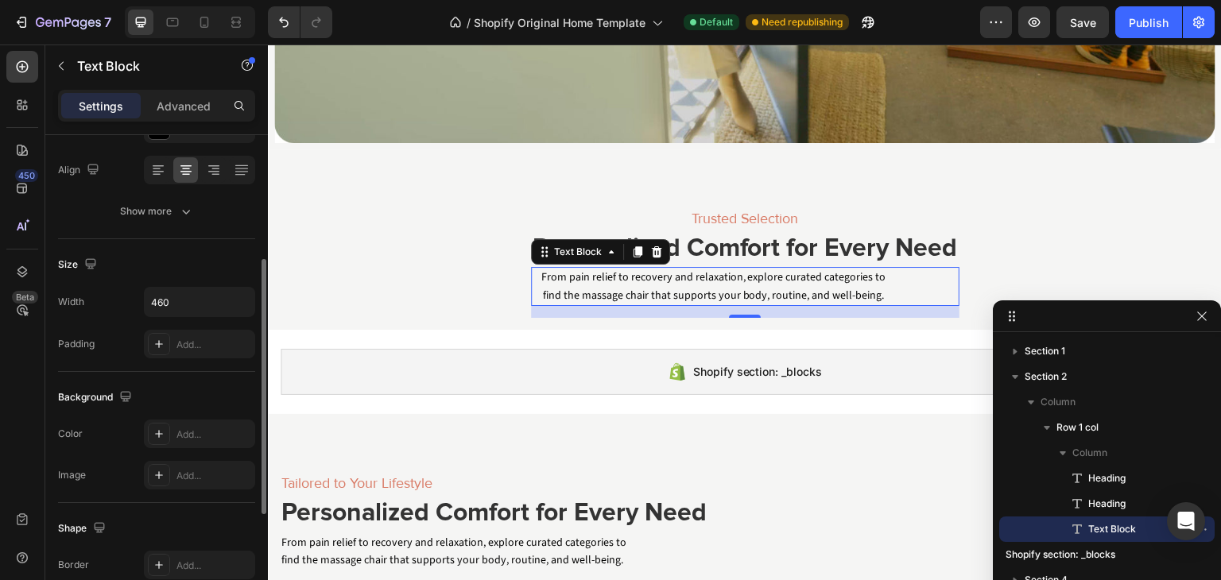
scroll to position [450, 0]
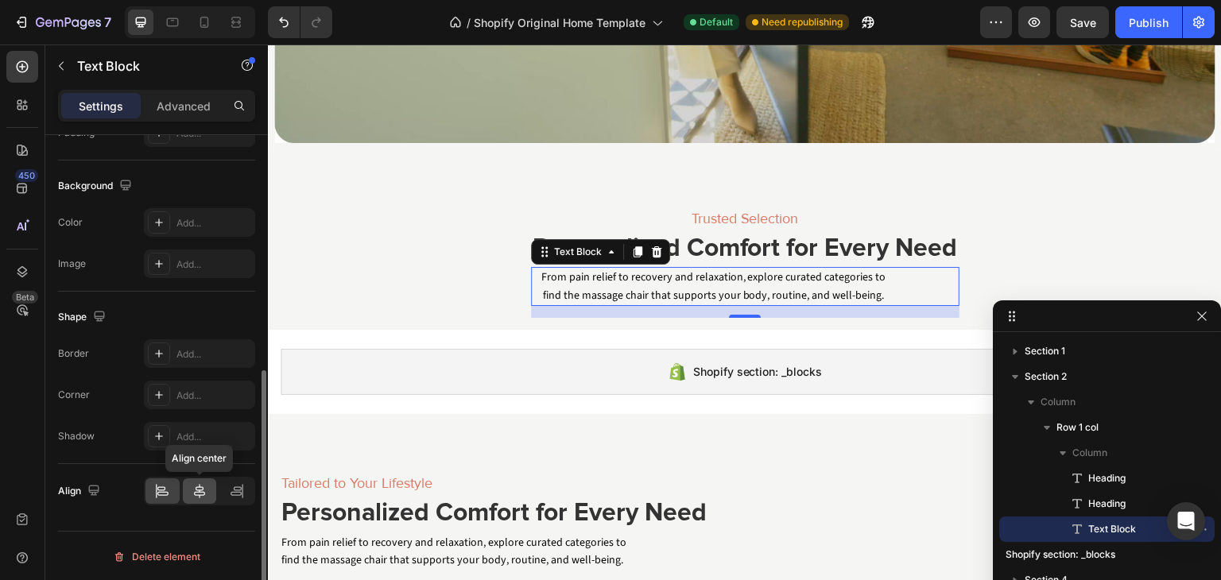
click at [192, 490] on icon at bounding box center [200, 491] width 16 height 16
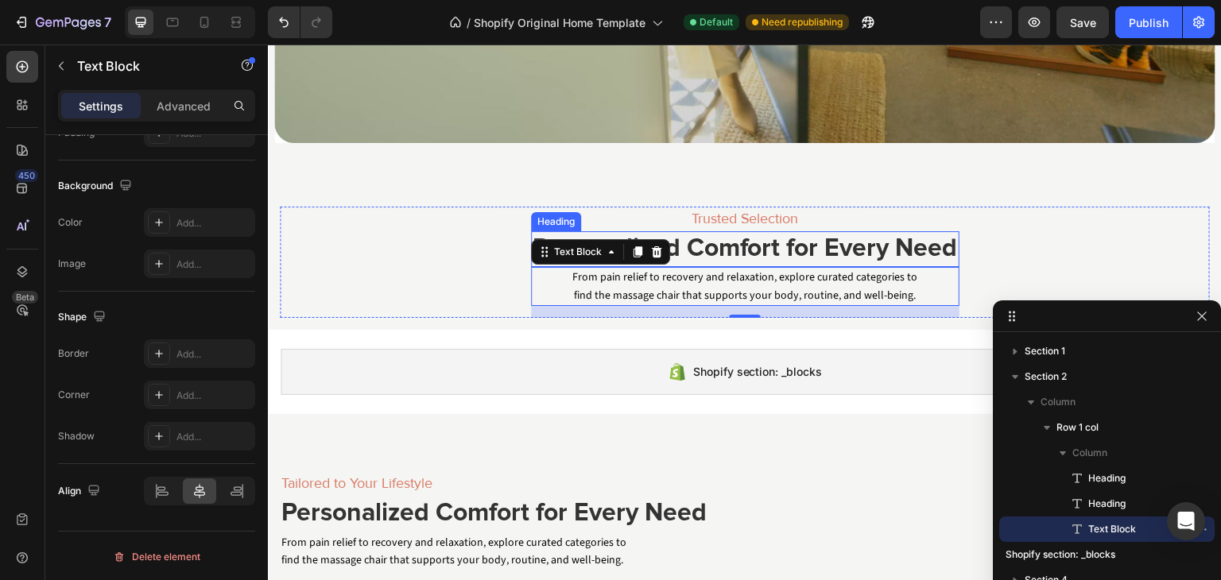
click at [742, 240] on h2 "Personalized Comfort for Every Need" at bounding box center [745, 249] width 428 height 37
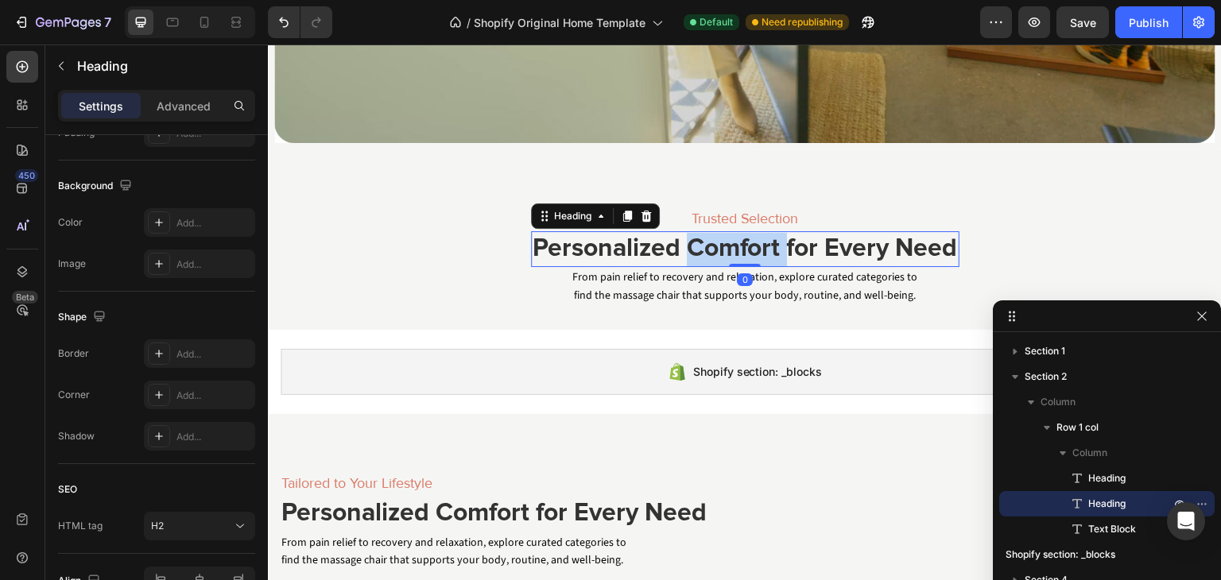
scroll to position [0, 0]
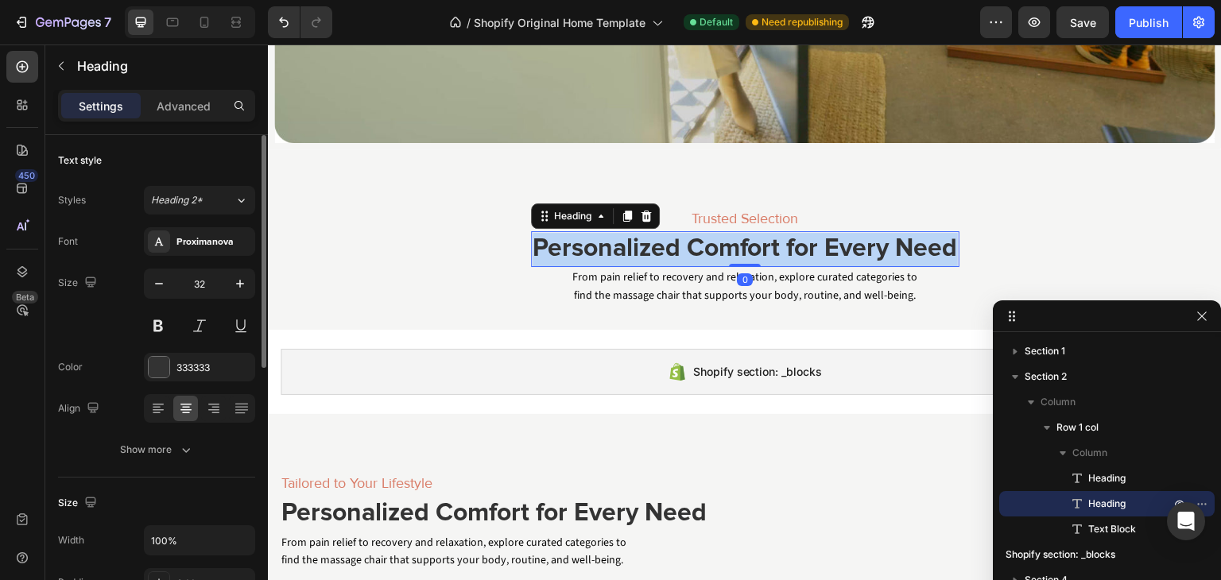
click at [742, 240] on p "Personalized Comfort for Every Need" at bounding box center [744, 249] width 425 height 33
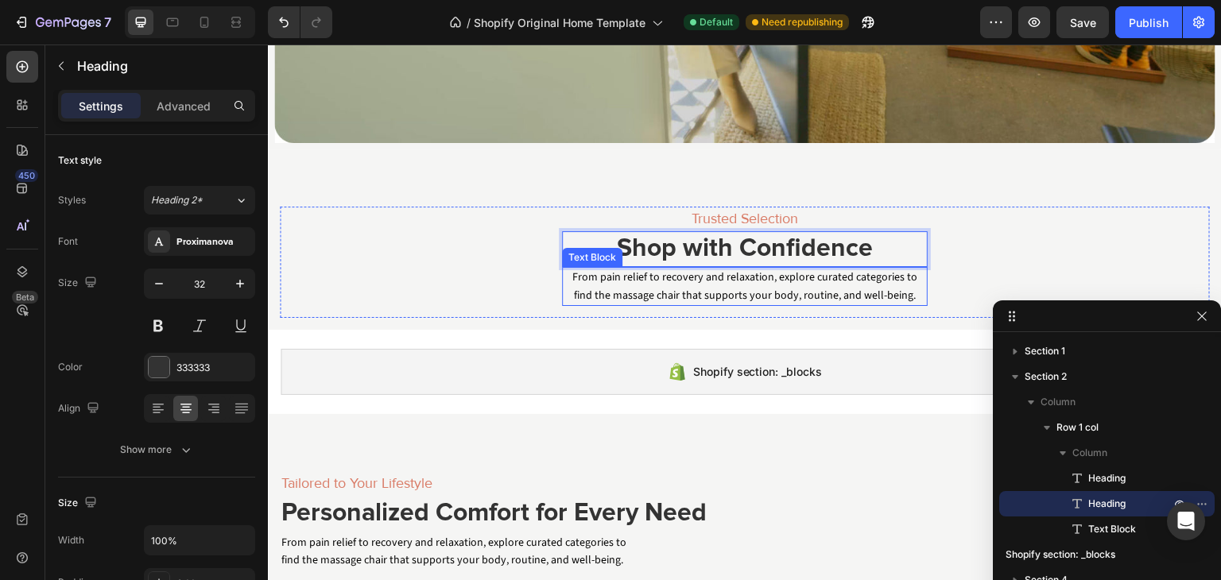
click at [698, 287] on p "From pain relief to recovery and relaxation, explore curated categories to find…" at bounding box center [744, 287] width 362 height 36
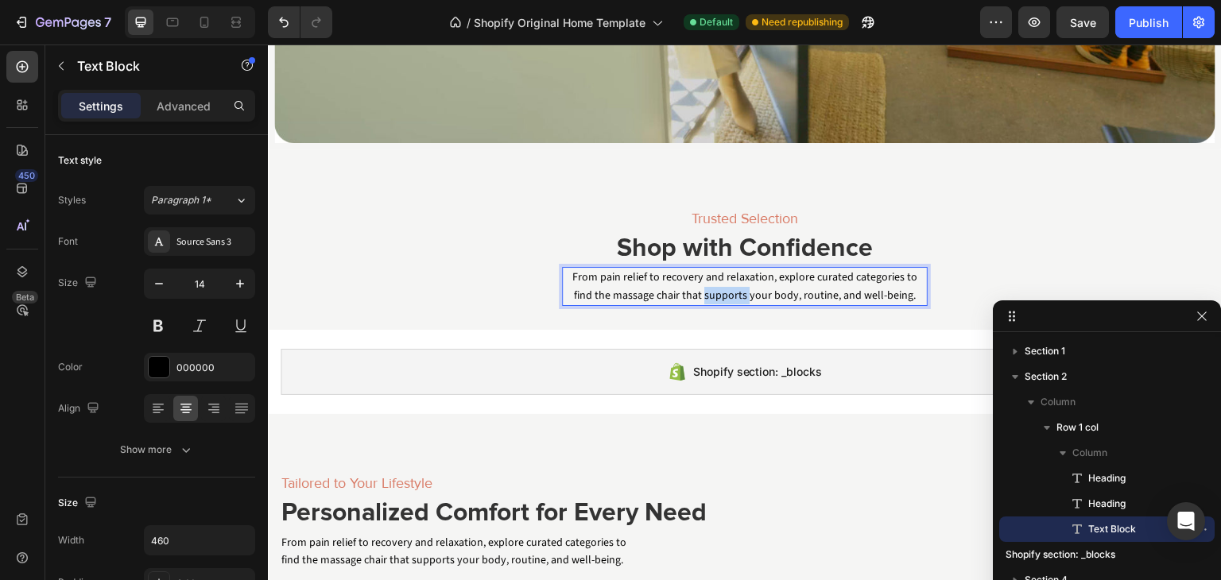
click at [698, 287] on p "From pain relief to recovery and relaxation, explore curated categories to find…" at bounding box center [744, 287] width 362 height 36
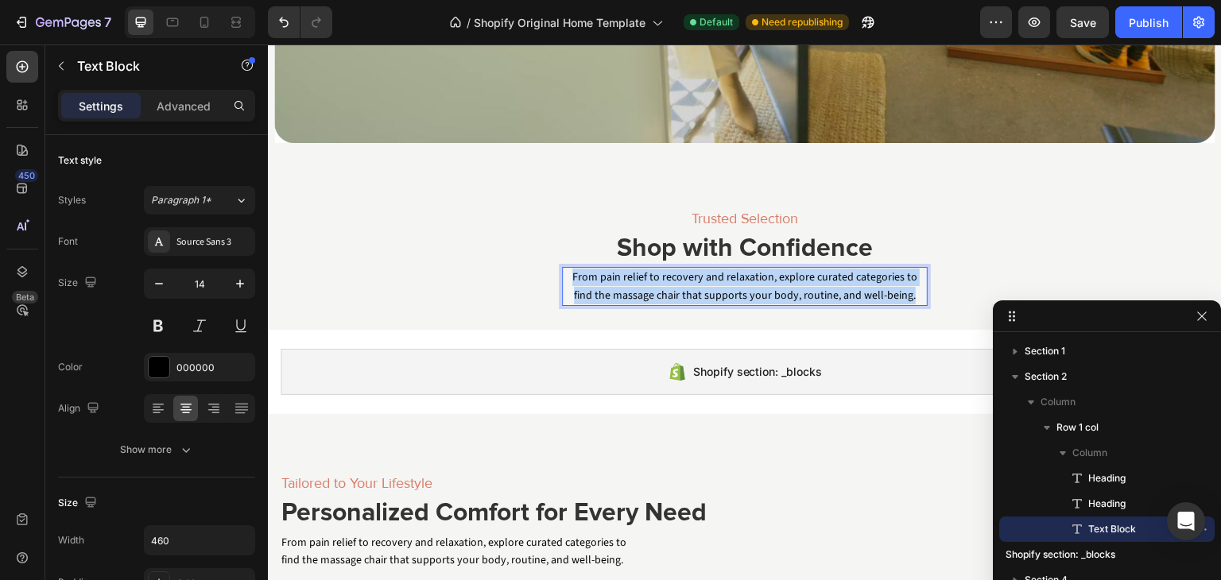
click at [698, 287] on p "From pain relief to recovery and relaxation, explore curated categories to find…" at bounding box center [744, 287] width 362 height 36
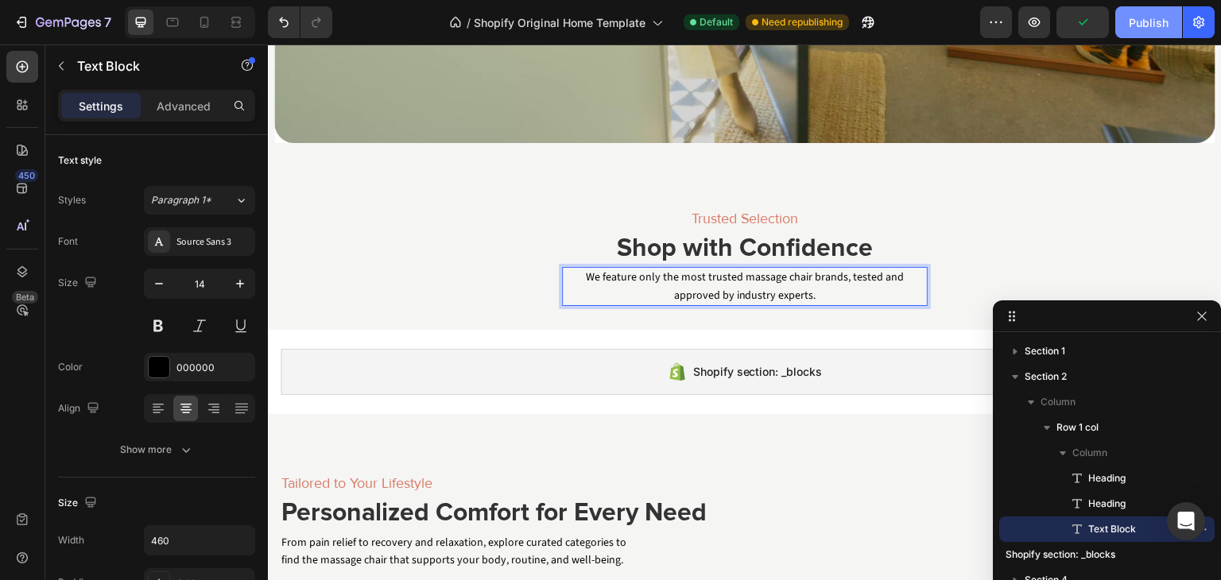
click at [1154, 20] on div "Publish" at bounding box center [1148, 22] width 40 height 17
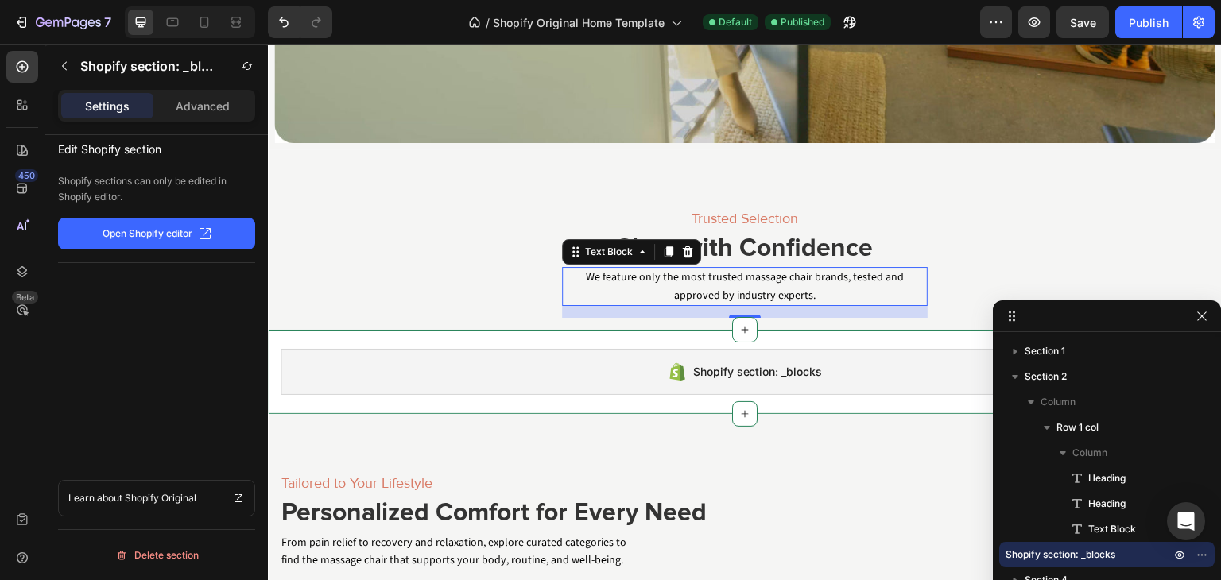
click at [493, 335] on div "Shopify section: _blocks Shopify section: _blocks" at bounding box center [745, 372] width 954 height 84
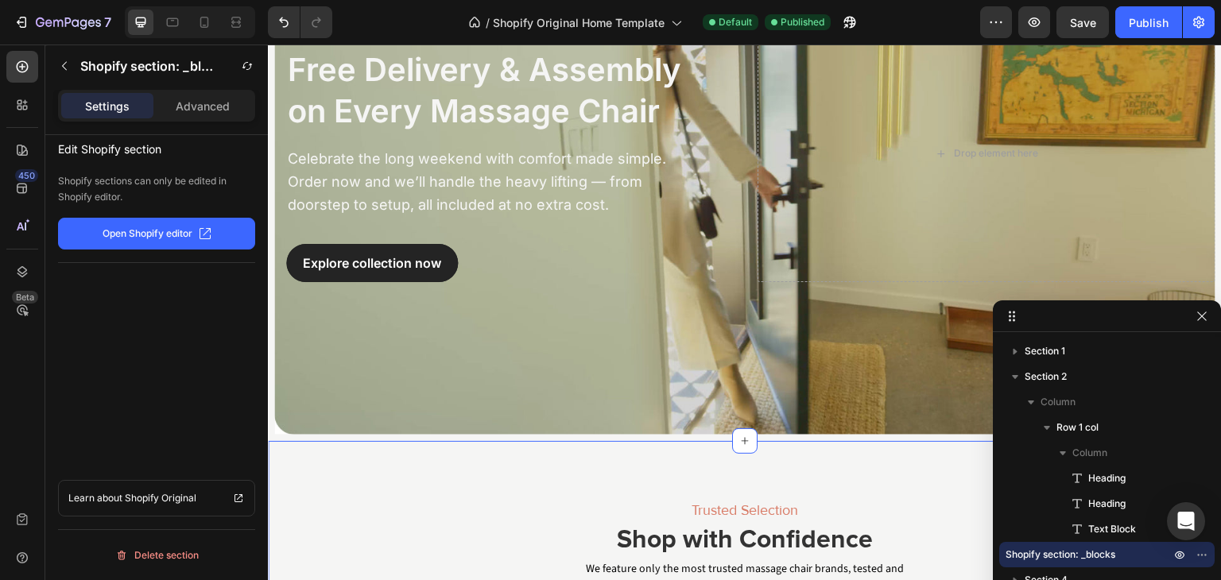
scroll to position [184, 0]
